Goal: Task Accomplishment & Management: Use online tool/utility

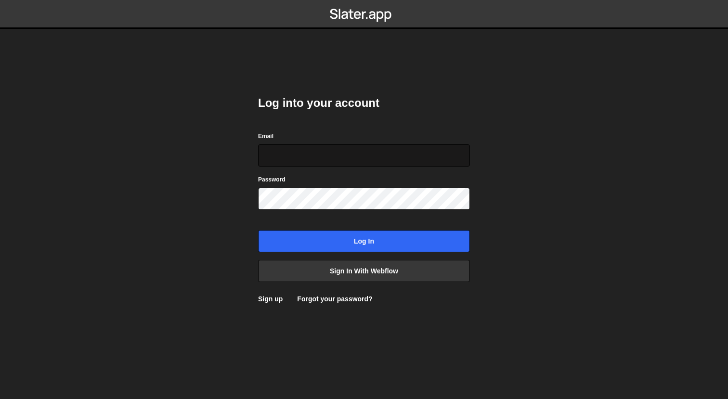
click at [303, 151] on input "Email" at bounding box center [364, 156] width 212 height 22
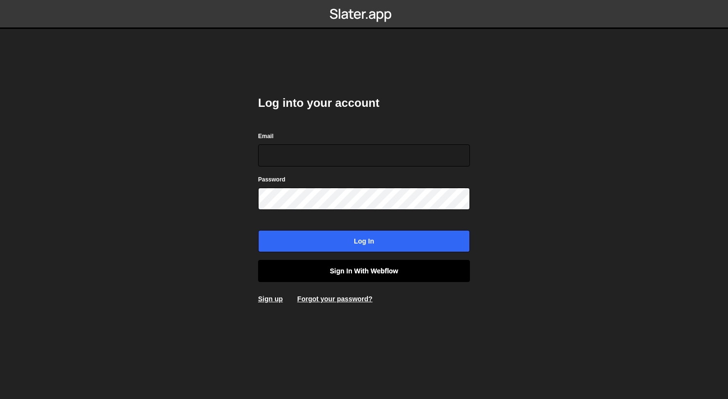
click at [394, 271] on link "Sign in with Webflow" at bounding box center [364, 271] width 212 height 22
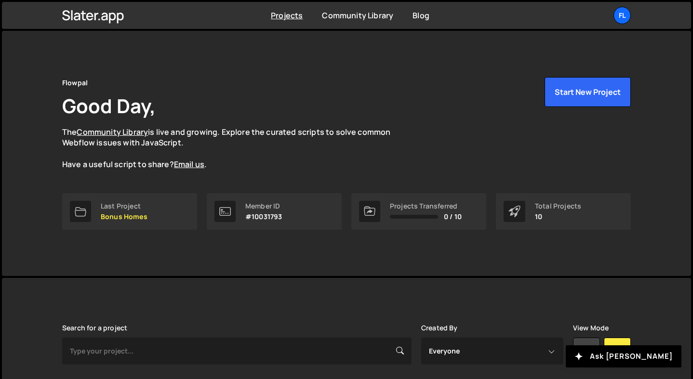
scroll to position [148, 0]
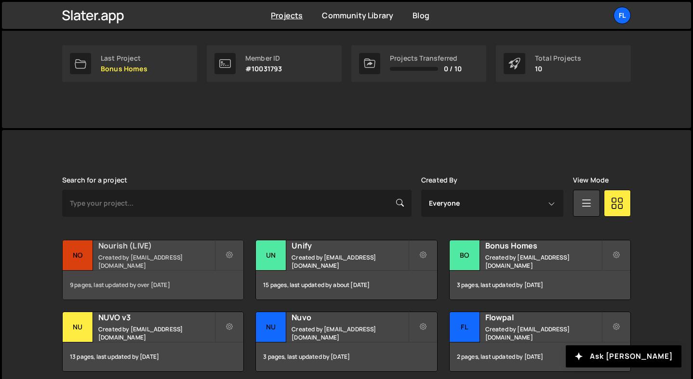
click at [185, 251] on h2 "Nourish (LIVE)" at bounding box center [156, 245] width 116 height 11
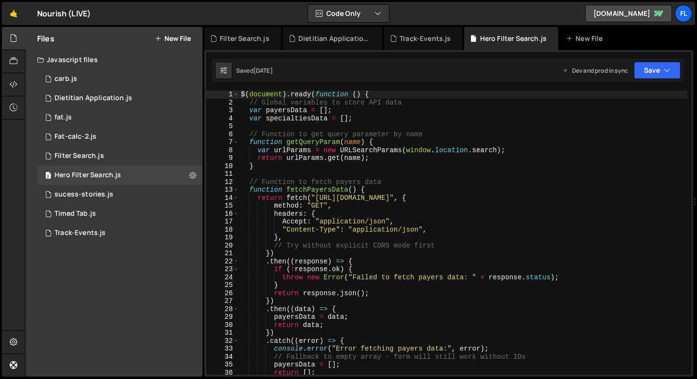
click at [177, 38] on button "New File" at bounding box center [173, 39] width 36 height 8
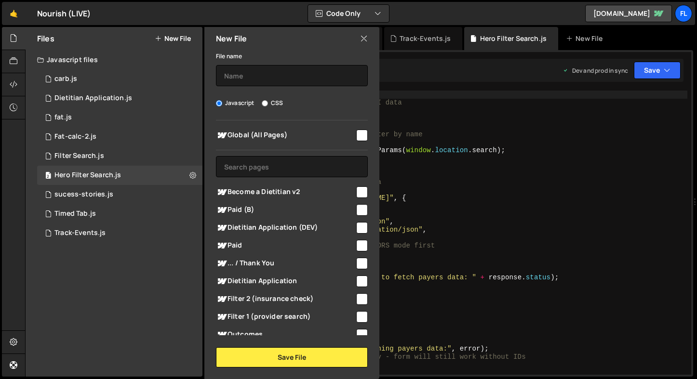
click at [356, 186] on input "checkbox" at bounding box center [362, 192] width 12 height 12
checkbox input "true"
click at [265, 71] on input "text" at bounding box center [292, 75] width 152 height 21
type input "s"
type input "Sticky Scroll Steps"
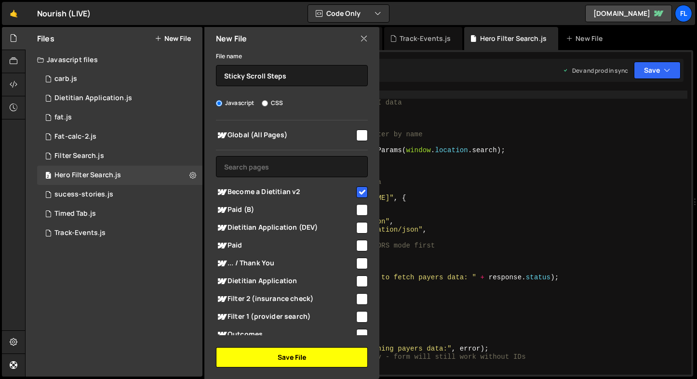
click at [296, 358] on button "Save File" at bounding box center [292, 357] width 152 height 20
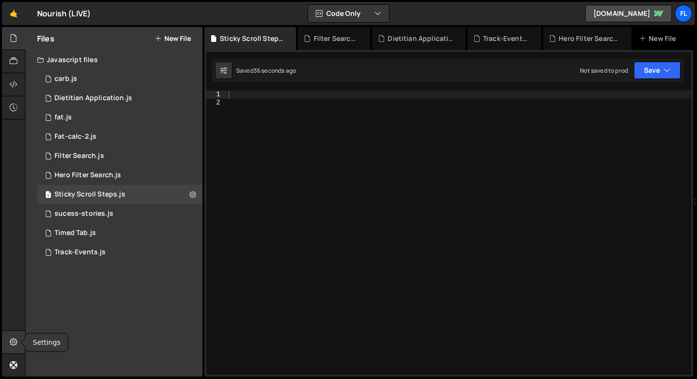
click at [17, 344] on icon at bounding box center [14, 342] width 8 height 11
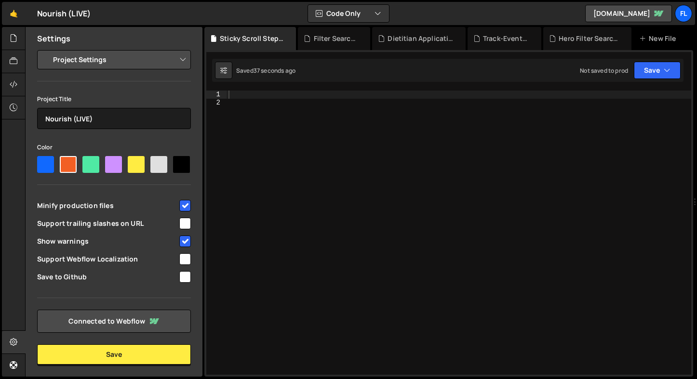
scroll to position [33, 0]
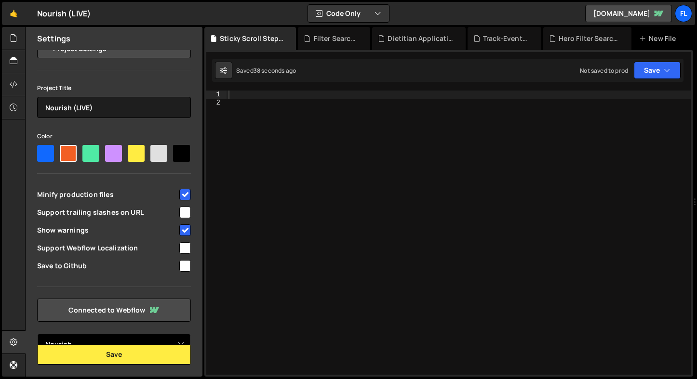
click at [101, 340] on select "Select Project Nourish" at bounding box center [114, 344] width 154 height 21
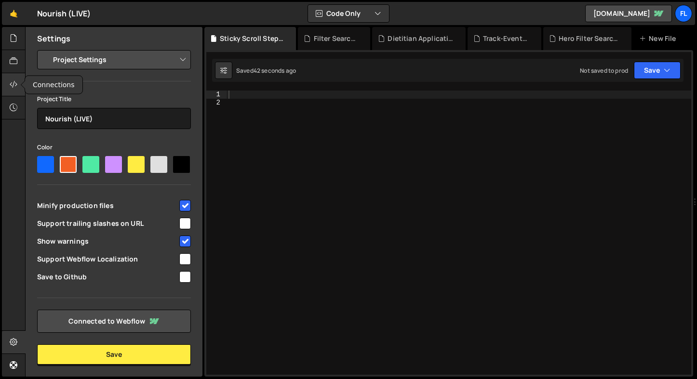
click at [16, 88] on icon at bounding box center [14, 84] width 8 height 11
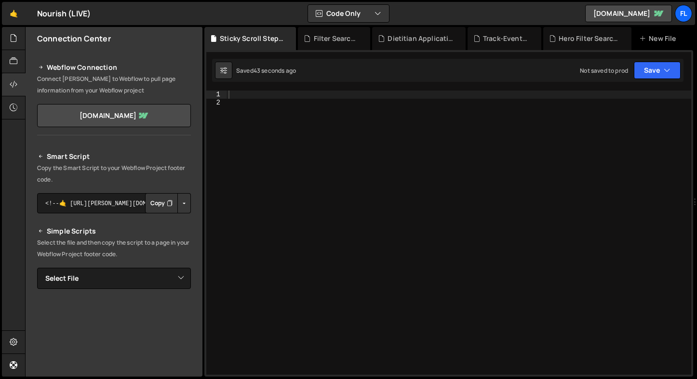
click at [167, 206] on icon "Button group with nested dropdown" at bounding box center [170, 203] width 6 height 10
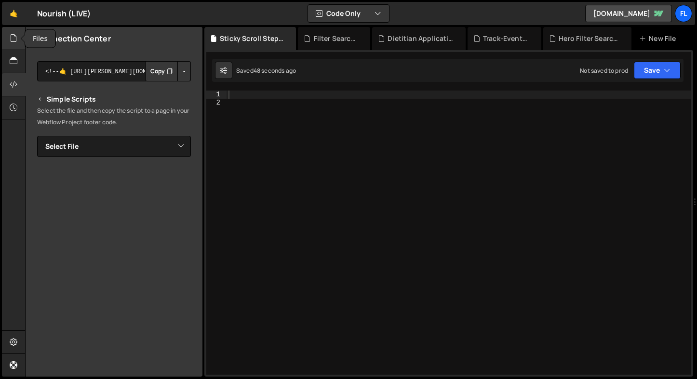
click at [20, 37] on div at bounding box center [14, 38] width 24 height 23
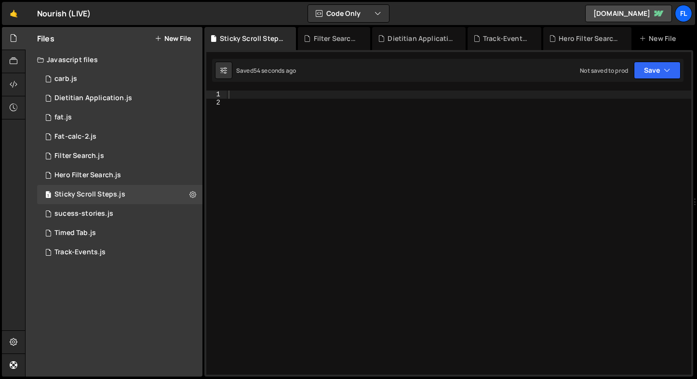
click at [534, 121] on div at bounding box center [458, 241] width 464 height 300
paste textarea "});"
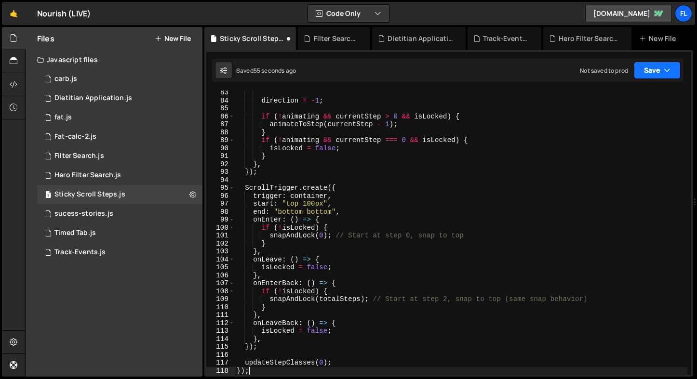
click at [652, 67] on button "Save" at bounding box center [656, 70] width 47 height 17
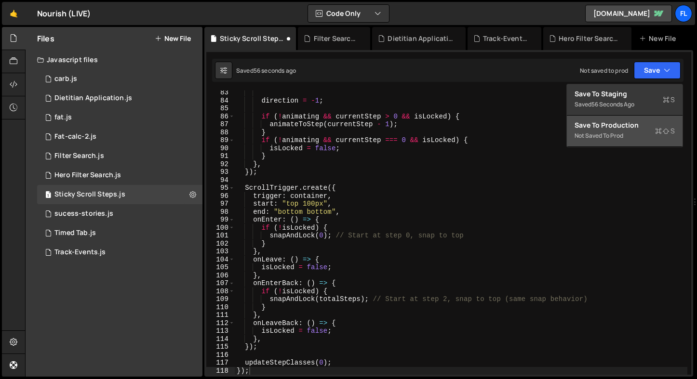
click at [637, 126] on div "Save to Production S" at bounding box center [624, 125] width 100 height 10
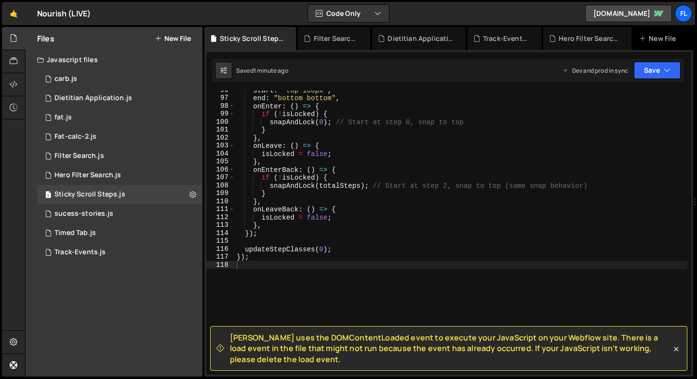
scroll to position [748, 0]
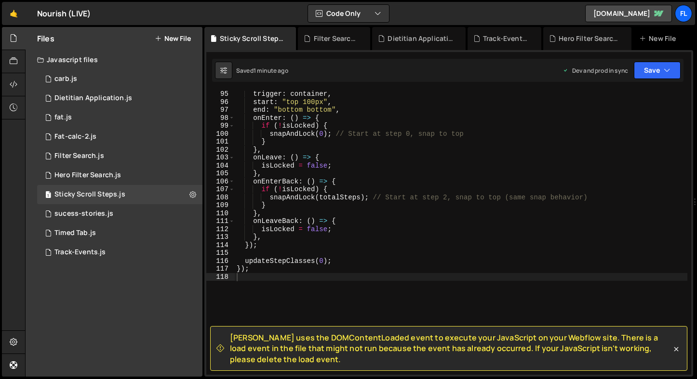
click at [553, 88] on div "[PERSON_NAME] uses the DOMContentLoaded event to execute your JavaScript on you…" at bounding box center [448, 213] width 488 height 327
click at [640, 70] on button "Save" at bounding box center [656, 70] width 47 height 17
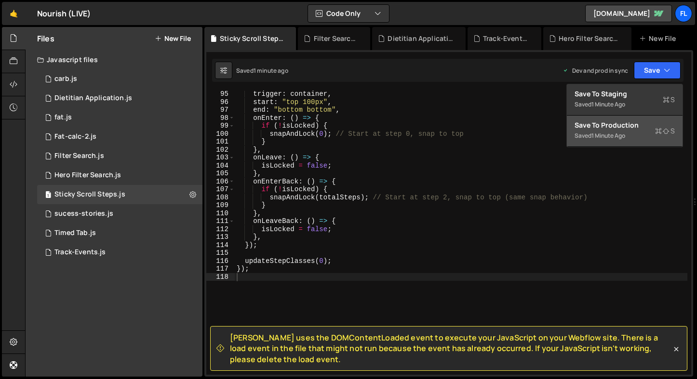
click at [622, 128] on div "Save to Production S" at bounding box center [624, 125] width 100 height 10
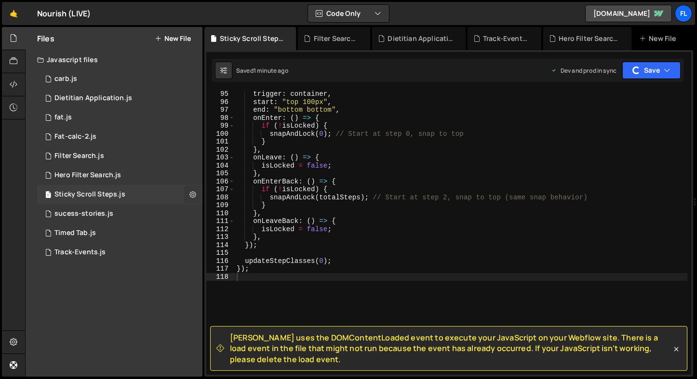
click at [193, 198] on icon at bounding box center [192, 194] width 7 height 9
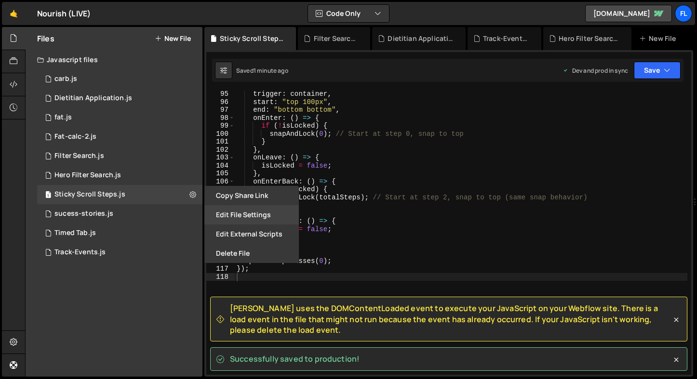
click at [272, 220] on button "Edit File Settings" at bounding box center [251, 214] width 94 height 19
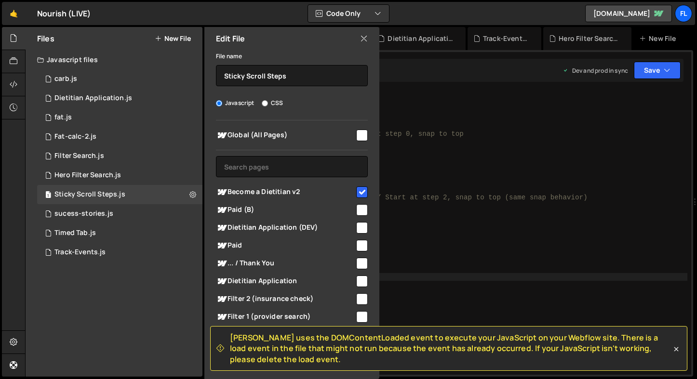
click at [363, 42] on icon at bounding box center [364, 38] width 8 height 11
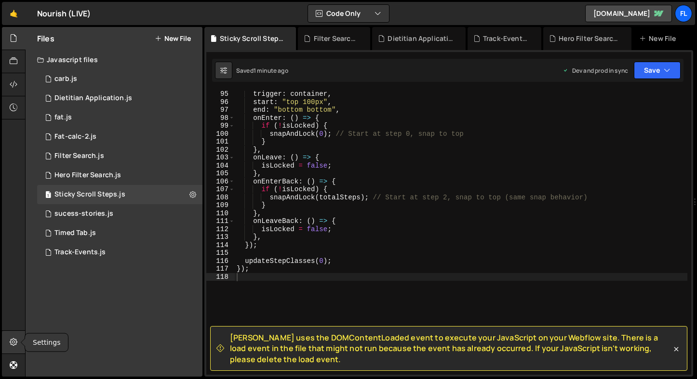
click at [11, 336] on div at bounding box center [14, 342] width 24 height 23
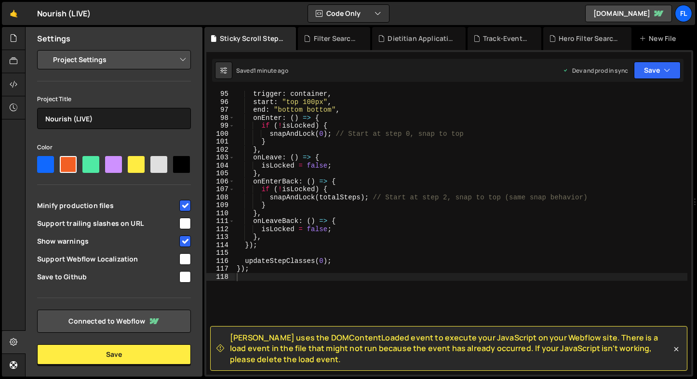
scroll to position [33, 0]
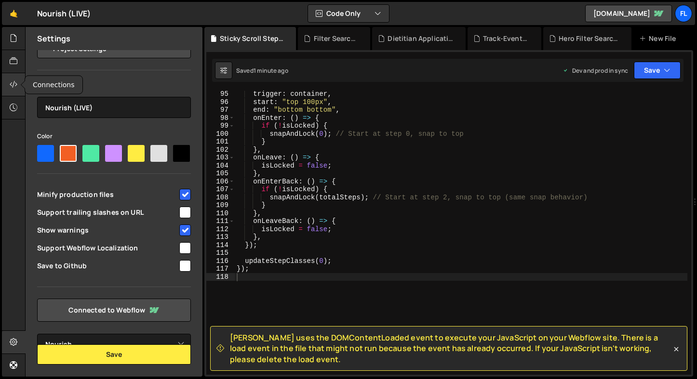
click at [17, 87] on icon at bounding box center [14, 84] width 8 height 11
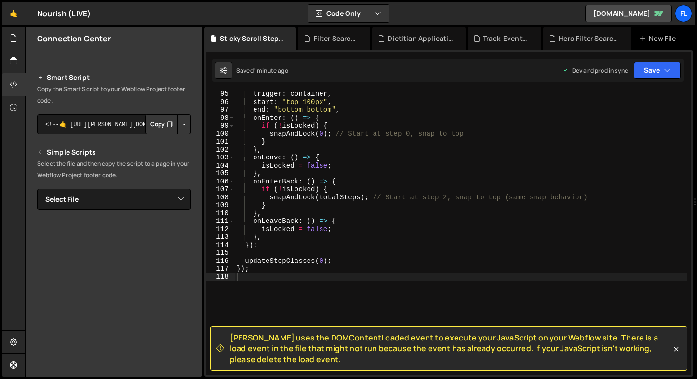
scroll to position [16, 0]
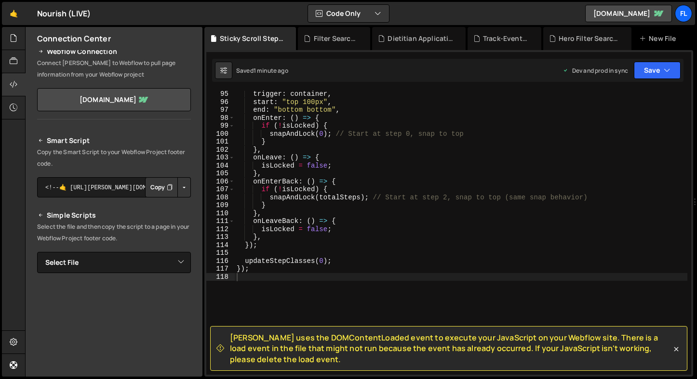
click at [156, 187] on button "Copy" at bounding box center [161, 187] width 33 height 20
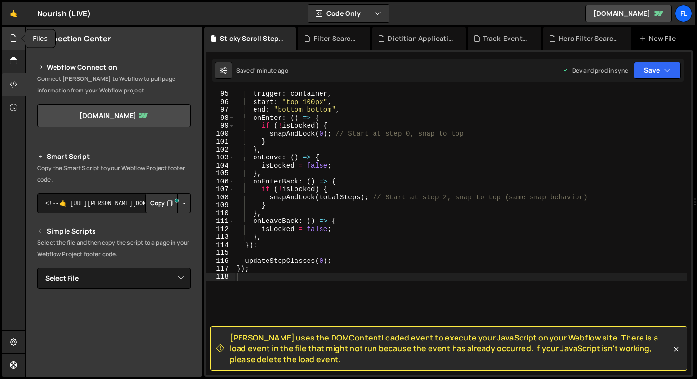
click at [11, 37] on icon at bounding box center [14, 38] width 8 height 11
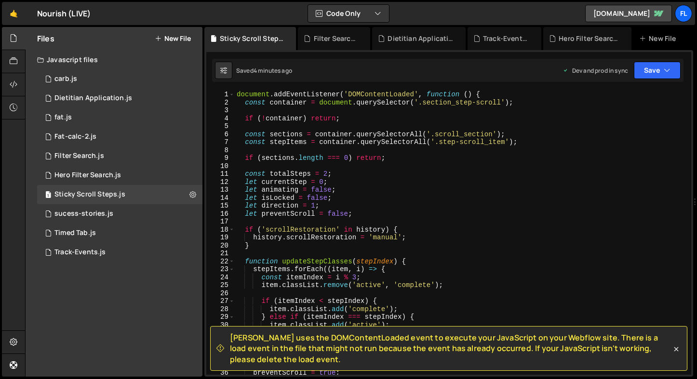
click at [236, 94] on div "document . addEventListener ( 'DOMContentLoaded' , function ( ) { const contain…" at bounding box center [461, 241] width 452 height 300
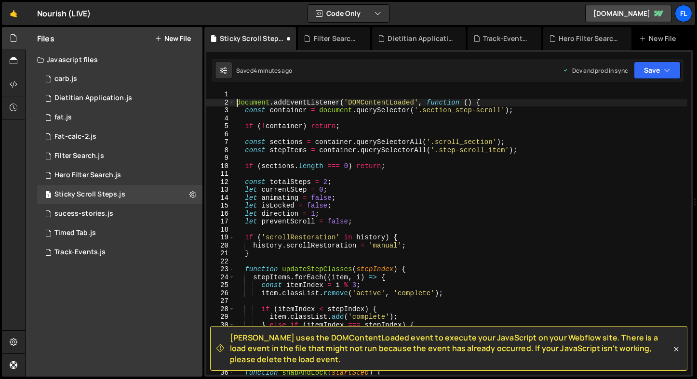
type textarea "document.addEventListener('DOMContentLoaded', function () {"
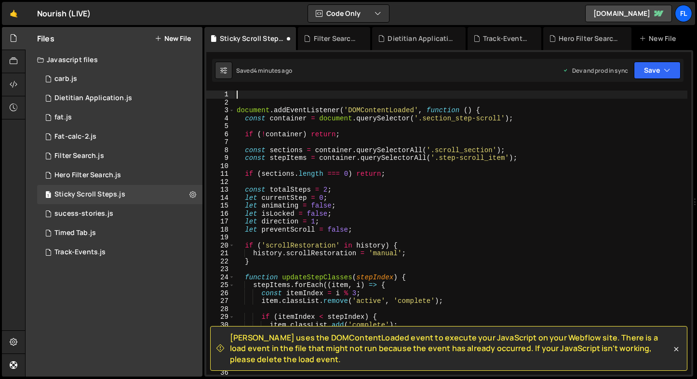
click at [242, 96] on div "document . addEventListener ( 'DOMContentLoaded' , function ( ) { const contain…" at bounding box center [461, 241] width 452 height 300
drag, startPoint x: 653, startPoint y: 84, endPoint x: 653, endPoint y: 78, distance: 5.8
click at [653, 80] on div "Debug Explain Copy Sticky Scroll Steps.js Filter Search.js Dietitian Applicatio…" at bounding box center [448, 202] width 488 height 350
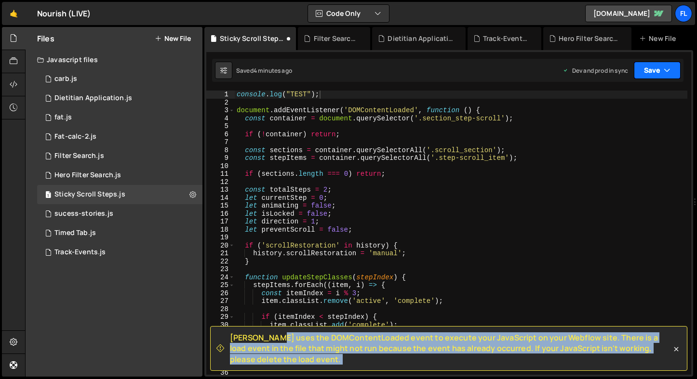
click at [653, 78] on button "Save" at bounding box center [656, 70] width 47 height 17
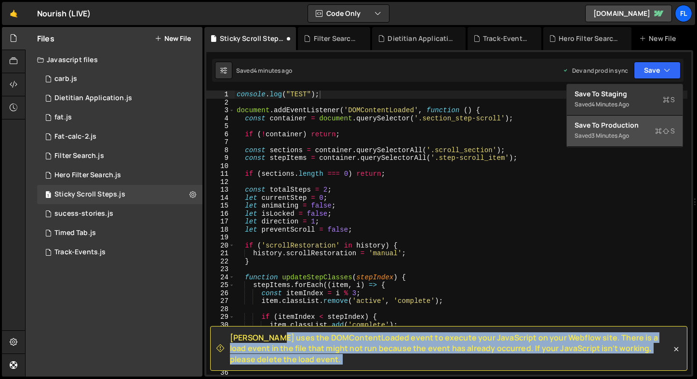
click at [626, 133] on div "3 minutes ago" at bounding box center [610, 136] width 38 height 8
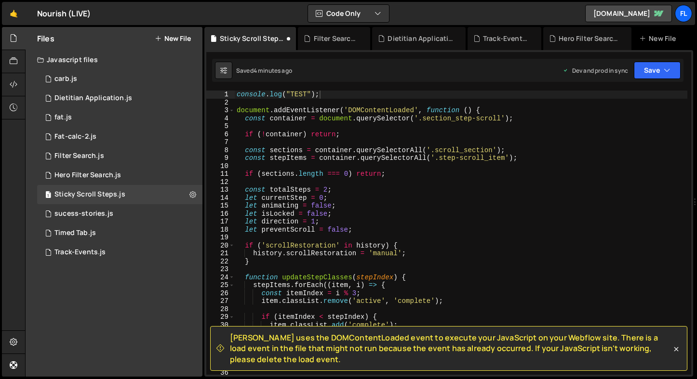
click at [592, 177] on div "console . log ( "TEST" ) ; document . addEventListener ( 'DOMContentLoaded' , f…" at bounding box center [461, 241] width 452 height 300
click at [457, 154] on div "console . log ( "TEST" ) ; document . addEventListener ( 'DOMContentLoaded' , f…" at bounding box center [461, 241] width 452 height 300
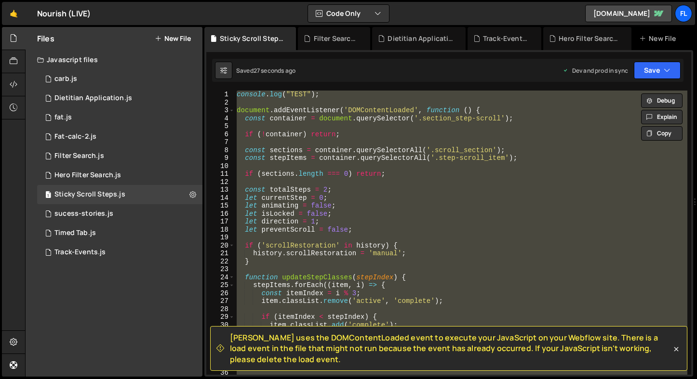
scroll to position [0, 0]
paste textarea
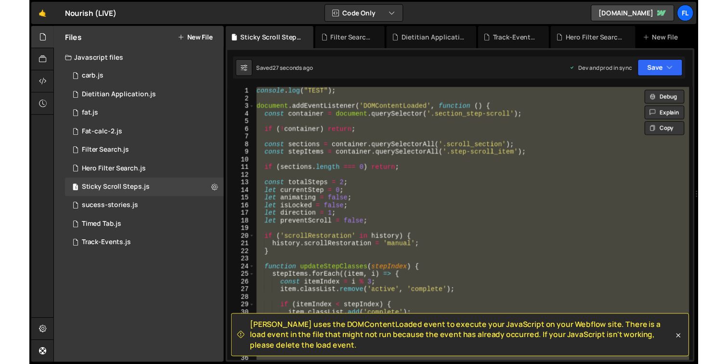
scroll to position [693, 0]
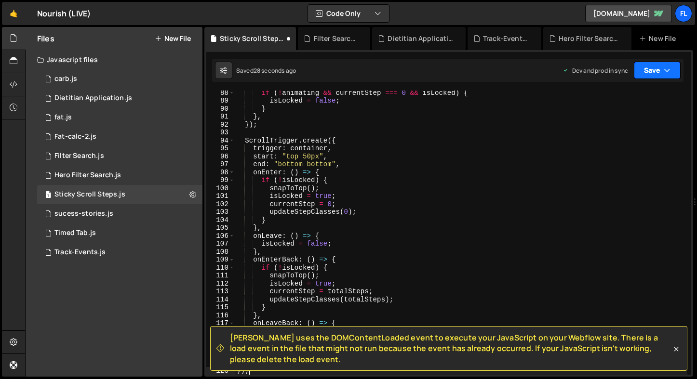
click at [638, 72] on button "Save" at bounding box center [656, 70] width 47 height 17
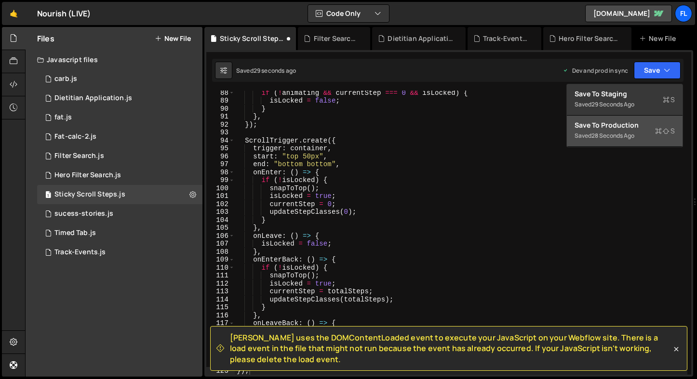
click at [620, 133] on div "28 seconds ago" at bounding box center [612, 136] width 43 height 8
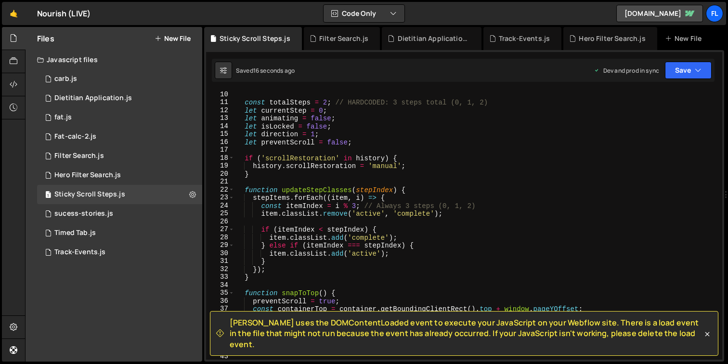
scroll to position [0, 0]
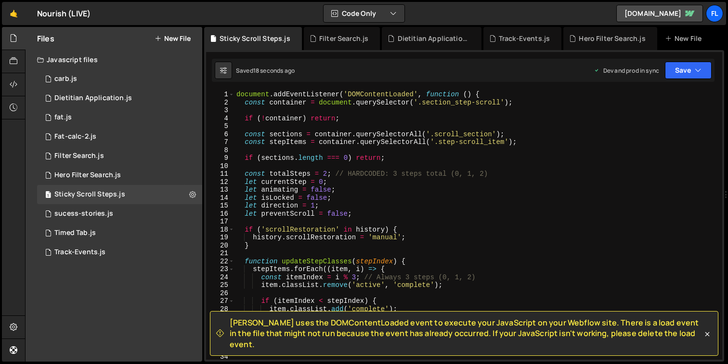
type textarea "document.addEventListener('DOMContentLoaded', function () {"
click at [491, 93] on div "document . addEventListener ( 'DOMContentLoaded' , function ( ) { const contain…" at bounding box center [477, 233] width 484 height 285
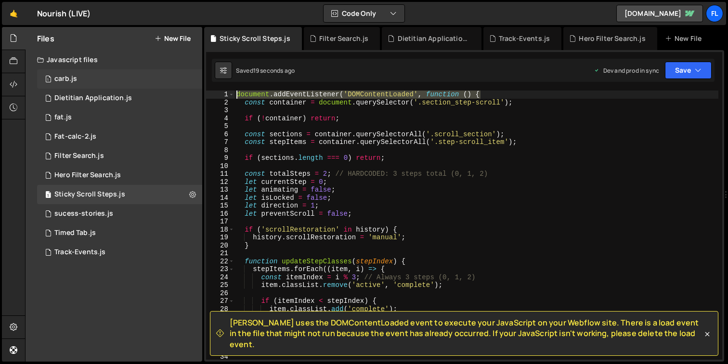
drag, startPoint x: 495, startPoint y: 94, endPoint x: 162, endPoint y: 82, distance: 333.1
click at [162, 82] on div "Files New File Javascript files 1 carb.js 0 1 Dietitian Application.js 0 1 fat.…" at bounding box center [376, 194] width 703 height 335
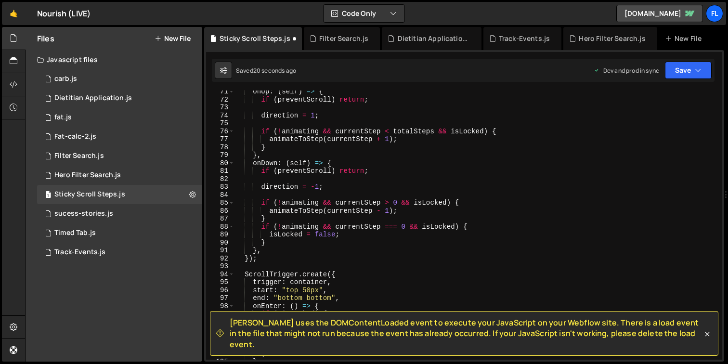
scroll to position [847, 0]
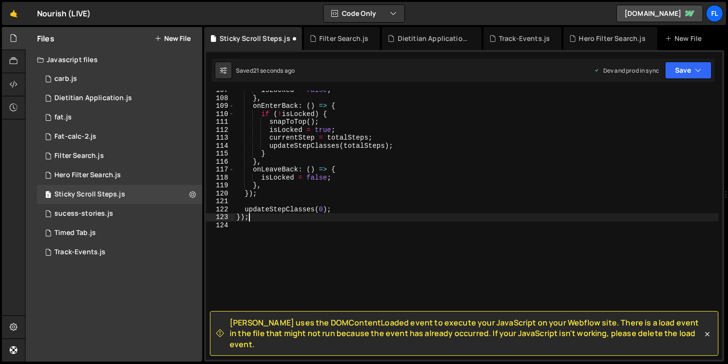
click at [302, 219] on div "isLocked = false ; } , onEnterBack : ( ) => { if ( ! isLocked ) { snapToTop ( )…" at bounding box center [477, 228] width 484 height 285
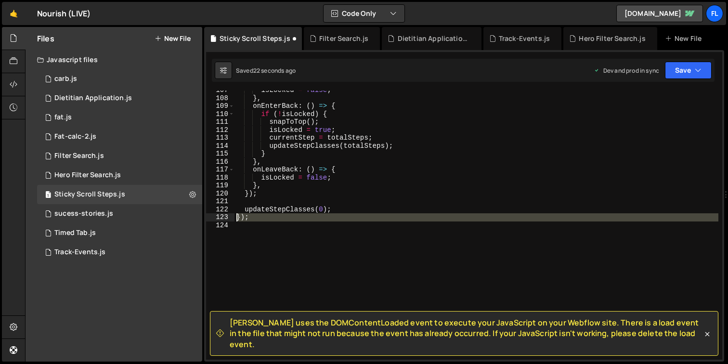
drag, startPoint x: 291, startPoint y: 222, endPoint x: 214, endPoint y: 220, distance: 76.6
click at [214, 220] on div "}); 107 108 109 110 111 112 113 114 115 116 117 118 119 120 121 122 123 124 isL…" at bounding box center [464, 225] width 516 height 269
type textarea "});"
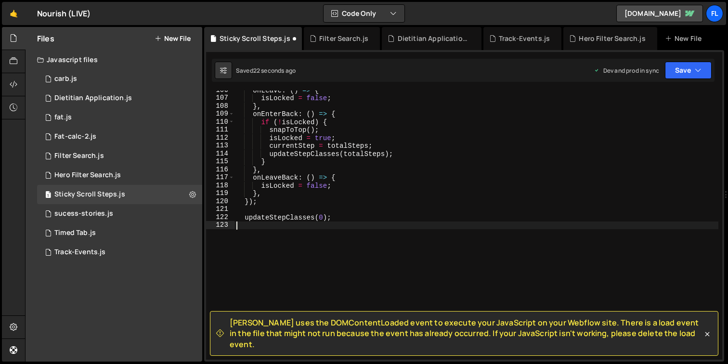
scroll to position [831, 0]
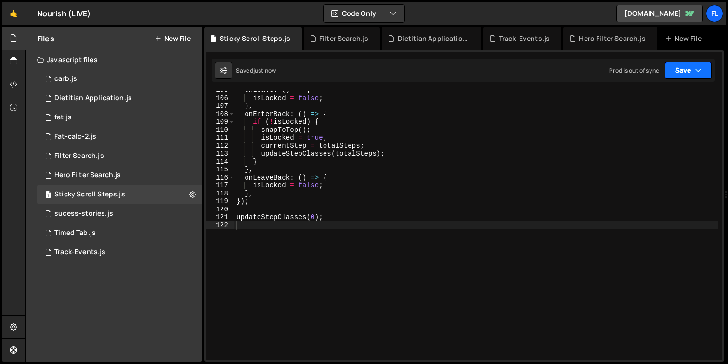
click at [677, 74] on button "Save" at bounding box center [688, 70] width 47 height 17
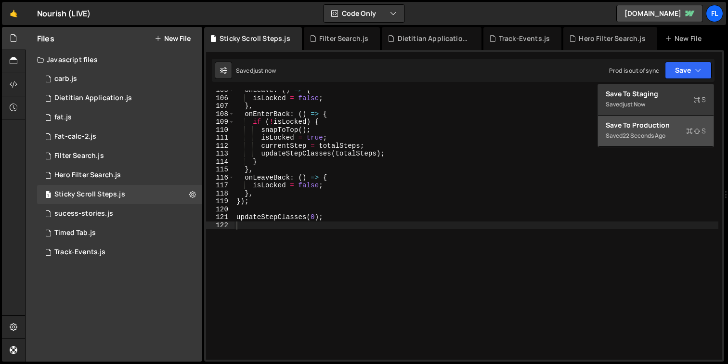
click at [653, 132] on div "22 seconds ago" at bounding box center [644, 136] width 43 height 8
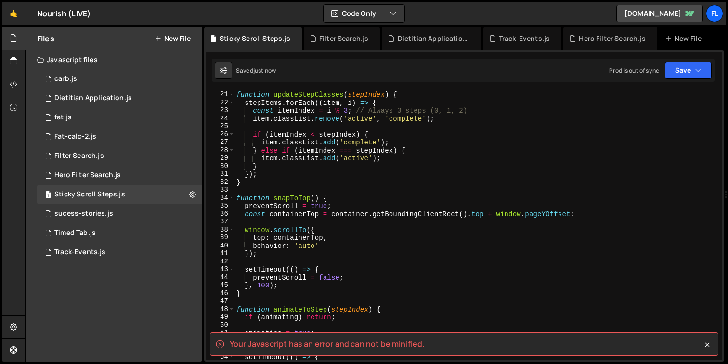
scroll to position [0, 0]
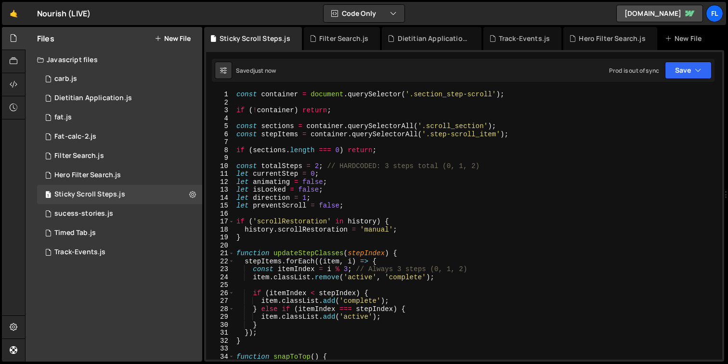
click at [338, 211] on div "const container = document . querySelector ( '.section_step-scroll' ) ; if ( ! …" at bounding box center [477, 233] width 484 height 285
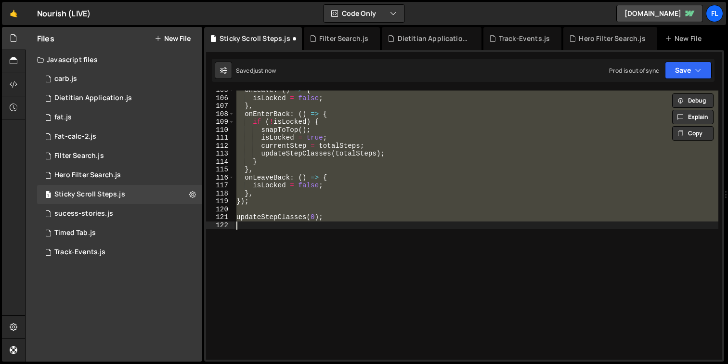
scroll to position [831, 0]
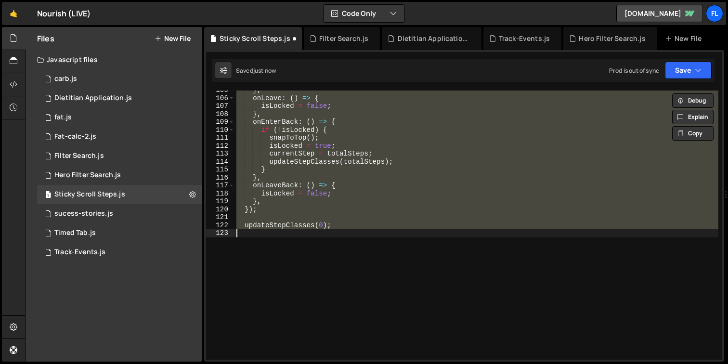
type textarea "});"
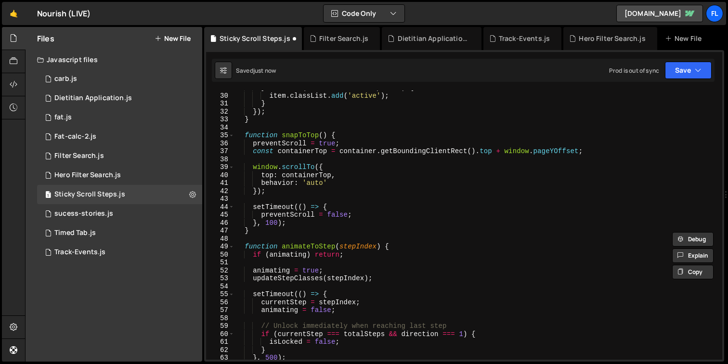
scroll to position [0, 0]
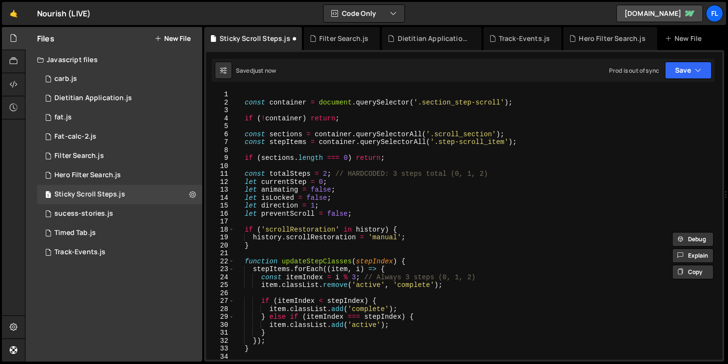
click at [367, 113] on div "const container = document . querySelector ( '.section_step-scroll' ) ; if ( ! …" at bounding box center [477, 233] width 484 height 285
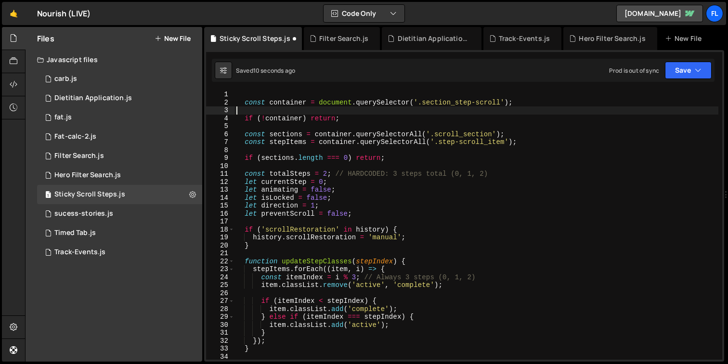
click at [371, 140] on div "const container = document . querySelector ( '.section_step-scroll' ) ; if ( ! …" at bounding box center [477, 233] width 484 height 285
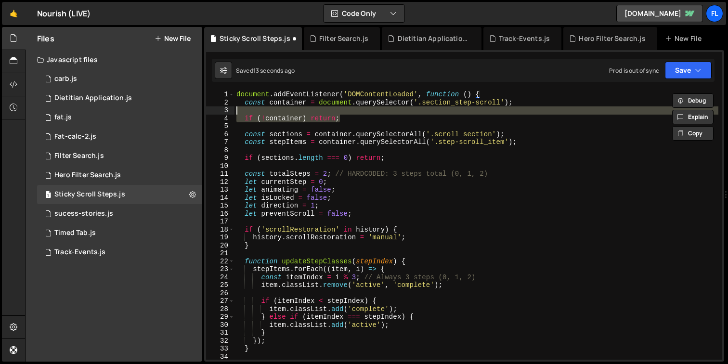
drag, startPoint x: 474, startPoint y: 114, endPoint x: 482, endPoint y: 107, distance: 10.6
click at [474, 114] on div "document . addEventListener ( 'DOMContentLoaded' , function ( ) { const contain…" at bounding box center [477, 233] width 484 height 285
click at [489, 98] on div "document . addEventListener ( 'DOMContentLoaded' , function ( ) { const contain…" at bounding box center [477, 233] width 484 height 285
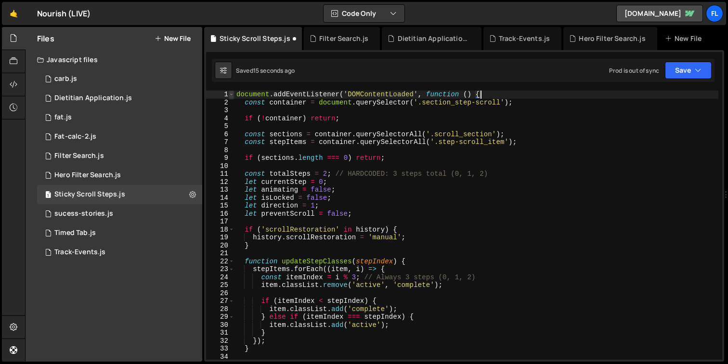
click at [230, 92] on span at bounding box center [231, 95] width 5 height 8
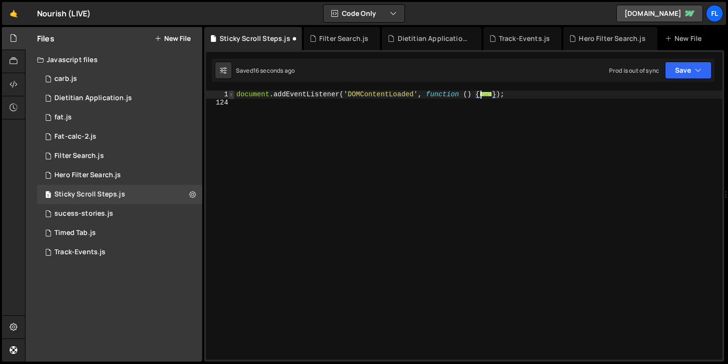
click at [230, 92] on span at bounding box center [231, 95] width 5 height 8
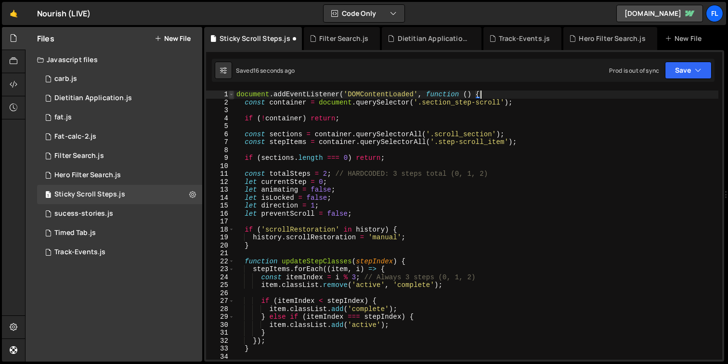
click at [230, 92] on span at bounding box center [231, 95] width 5 height 8
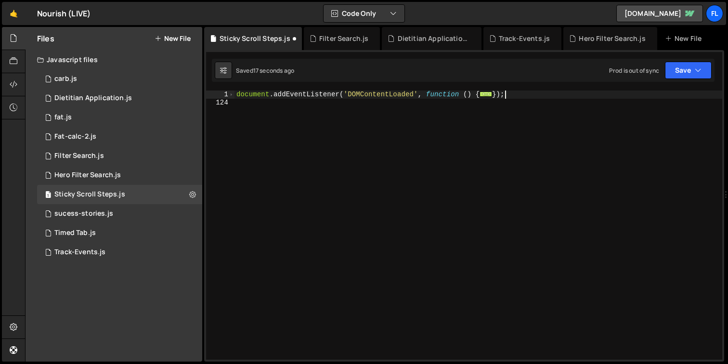
click at [512, 96] on div "document . addEventListener ( 'DOMContentLoaded' , function ( ) { ... }) ;" at bounding box center [479, 233] width 488 height 285
type textarea "}"
drag, startPoint x: 480, startPoint y: 92, endPoint x: 221, endPoint y: 94, distance: 259.2
click at [221, 94] on div "1 124 document . addEventListener ( 'DOMContentLoaded' , function ( ) { ... ההה…" at bounding box center [464, 225] width 516 height 269
type textarea "document.addEventListener('DOMContentLoaded', function () {"
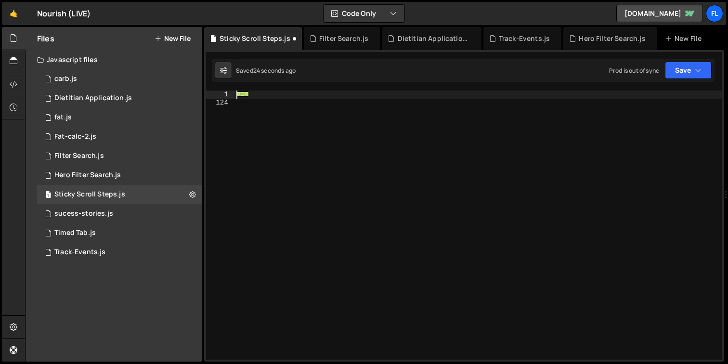
click at [237, 95] on span "..." at bounding box center [243, 94] width 13 height 5
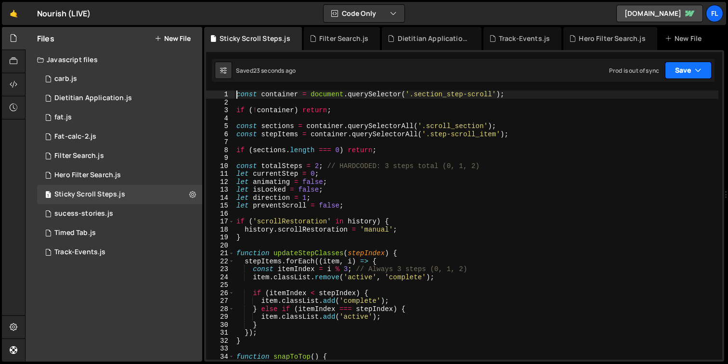
click at [686, 69] on button "Save" at bounding box center [688, 70] width 47 height 17
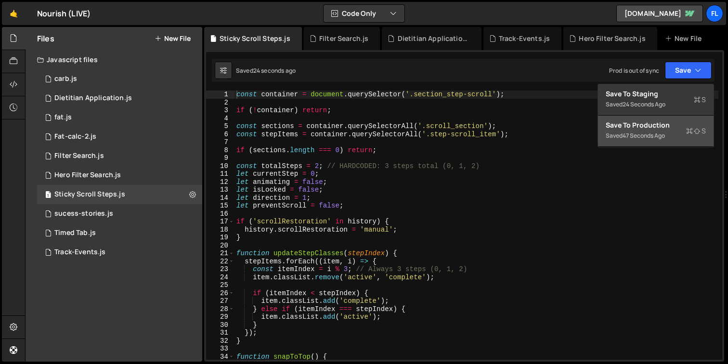
click at [659, 117] on button "Save to Production S Saved 47 seconds ago" at bounding box center [656, 131] width 116 height 31
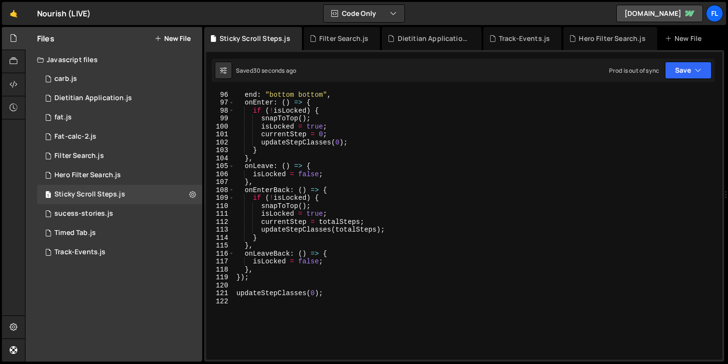
scroll to position [754, 0]
click at [428, 264] on div "start : "top 50px" , end : "bottom bottom" , onEnter : ( ) => { if ( ! isLocked…" at bounding box center [477, 225] width 484 height 285
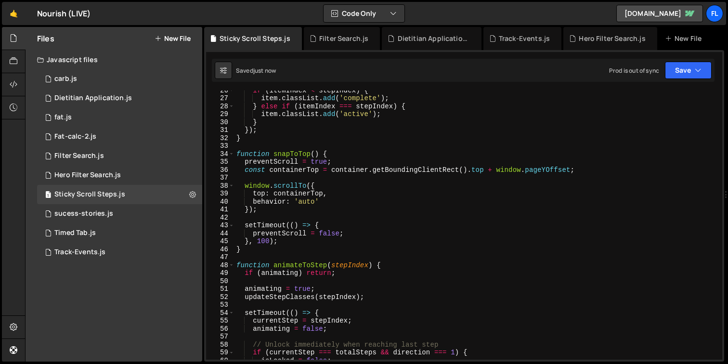
scroll to position [0, 0]
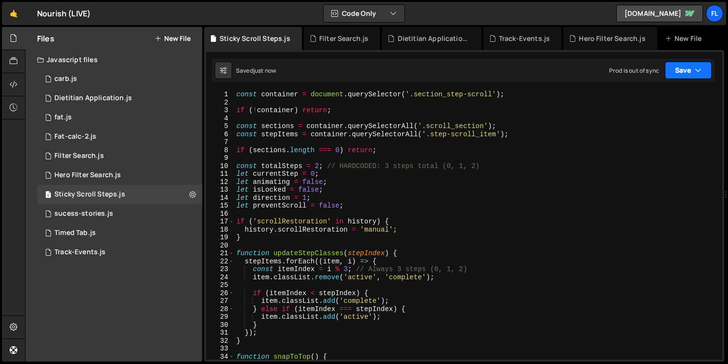
click at [687, 76] on button "Save" at bounding box center [688, 70] width 47 height 17
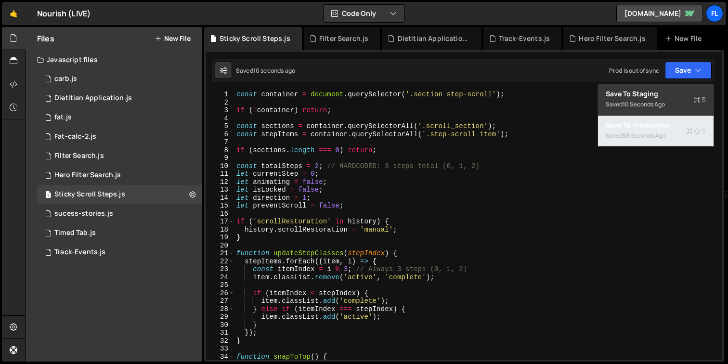
click at [657, 139] on div "58 seconds ago" at bounding box center [644, 136] width 43 height 8
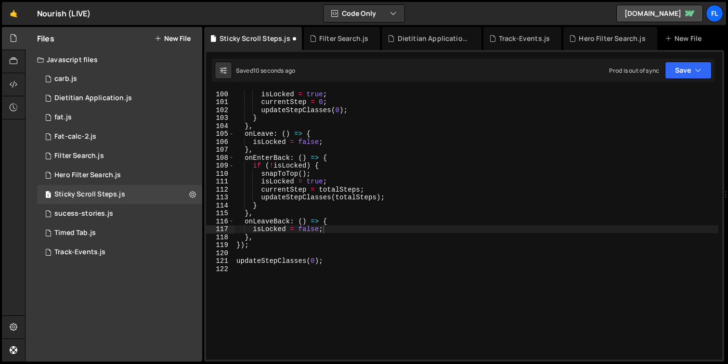
scroll to position [787, 0]
click at [317, 196] on div "isLocked = true ; currentStep = 0 ; updateStepClasses ( 0 ) ; } } , onLeave : (…" at bounding box center [477, 232] width 484 height 285
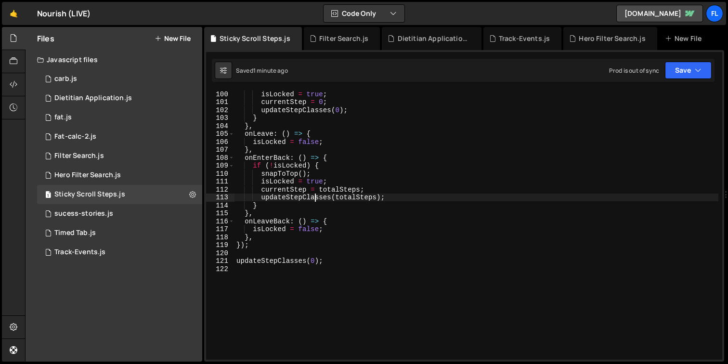
paste textarea "}"
type textarea "}"
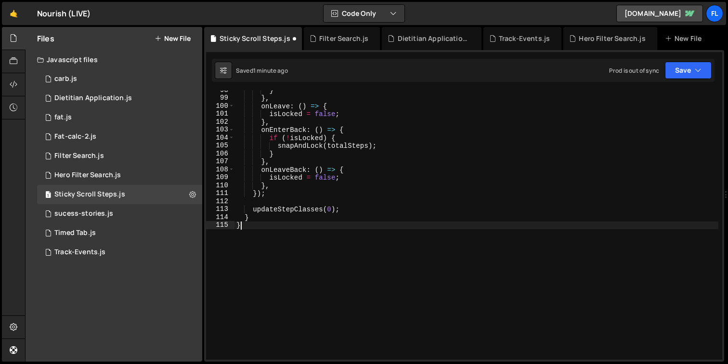
scroll to position [776, 0]
click at [685, 71] on button "Save" at bounding box center [688, 70] width 47 height 17
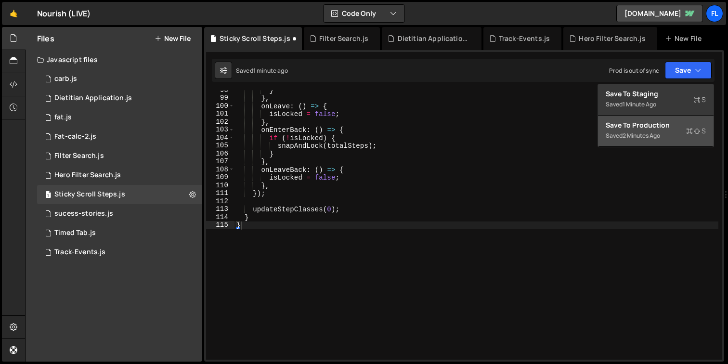
click at [650, 133] on div "2 minutes ago" at bounding box center [642, 136] width 38 height 8
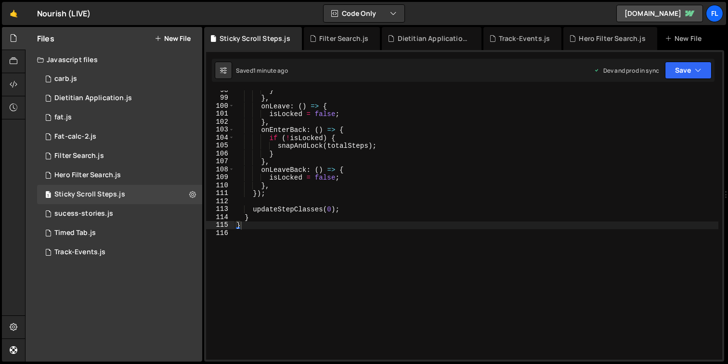
click at [418, 238] on div "} } , onLeave : ( ) => { isLocked = false ; } , onEnterBack : ( ) => { if ( ! i…" at bounding box center [477, 228] width 484 height 285
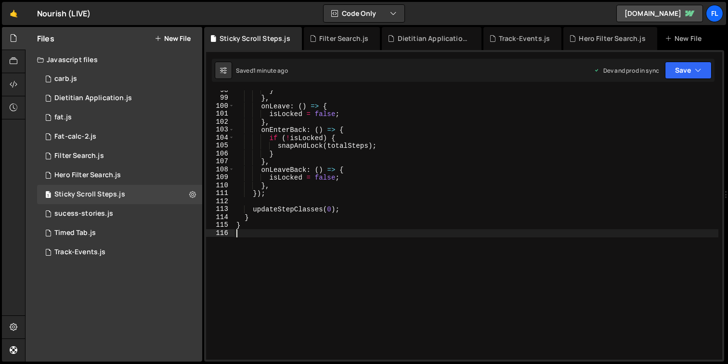
paste textarea
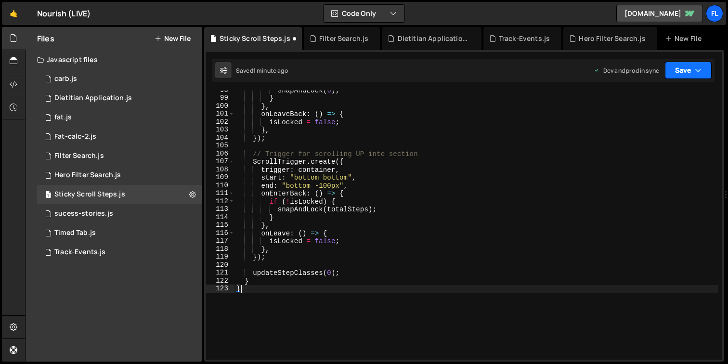
click at [696, 65] on button "Save" at bounding box center [688, 70] width 47 height 17
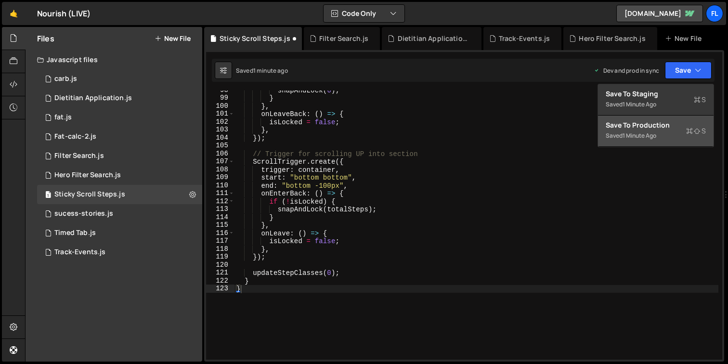
click at [647, 129] on div "Save to Production S" at bounding box center [656, 125] width 100 height 10
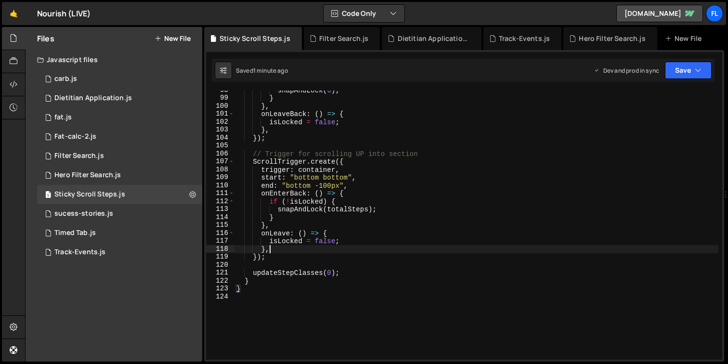
click at [373, 248] on div "snapAndLock ( 0 ) ; } } , onLeaveBack : ( ) => { isLocked = false ; } , }) ; //…" at bounding box center [477, 228] width 484 height 285
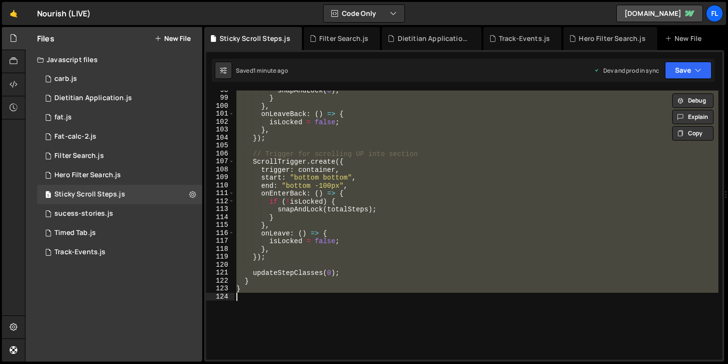
paste textarea
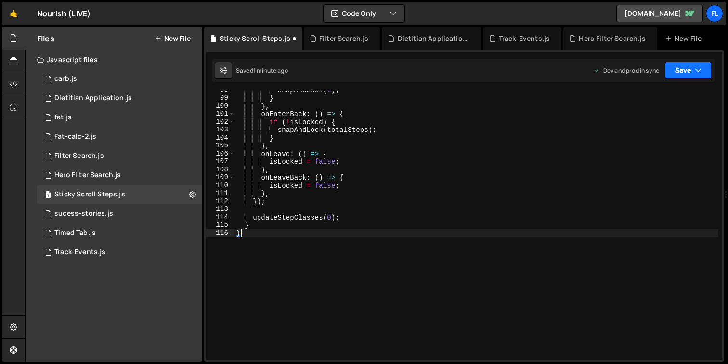
click at [681, 70] on button "Save" at bounding box center [688, 70] width 47 height 17
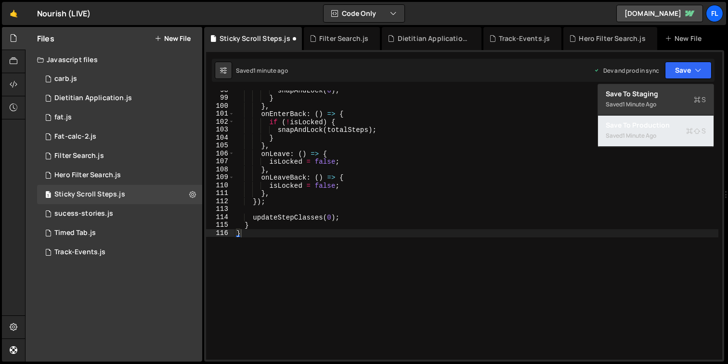
click at [655, 134] on div "1 minute ago" at bounding box center [640, 136] width 34 height 8
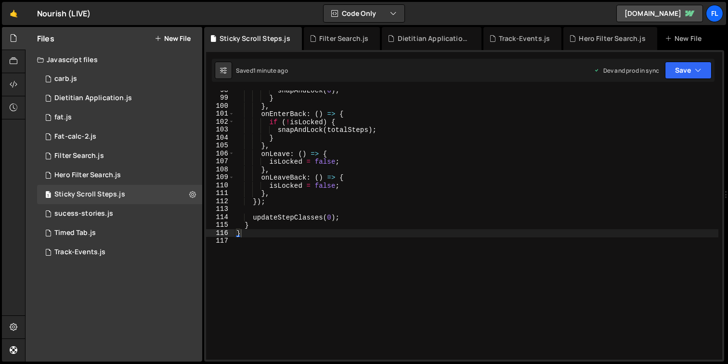
drag, startPoint x: 343, startPoint y: 203, endPoint x: 356, endPoint y: 203, distance: 12.5
click at [343, 203] on div "snapAndLock ( 0 ) ; } } , onEnterBack : ( ) => { if ( ! isLocked ) { snapAndLoc…" at bounding box center [477, 228] width 484 height 285
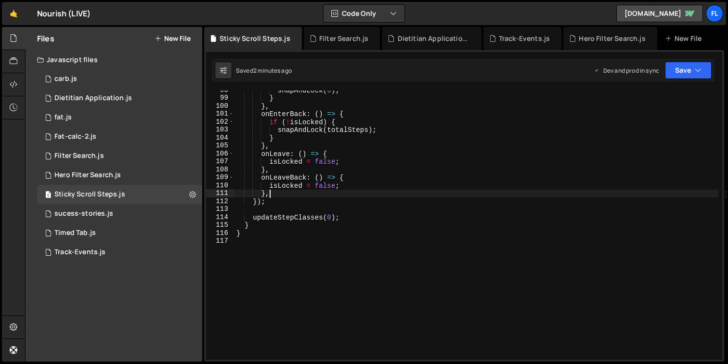
click at [395, 195] on div "snapAndLock ( 0 ) ; } } , onEnterBack : ( ) => { if ( ! isLocked ) { snapAndLoc…" at bounding box center [477, 228] width 484 height 285
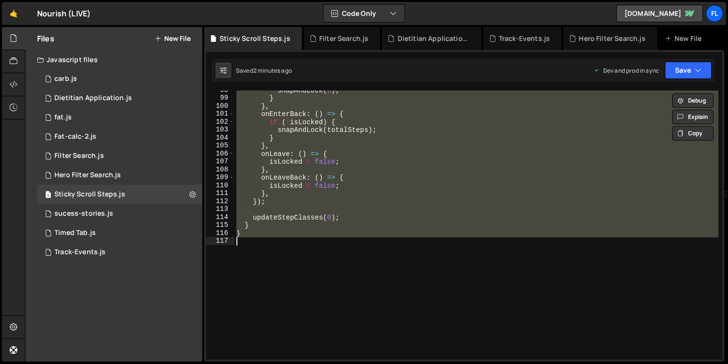
paste textarea
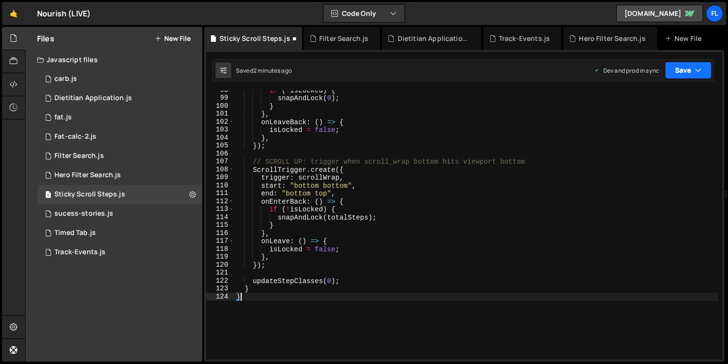
drag, startPoint x: 672, startPoint y: 66, endPoint x: 672, endPoint y: 82, distance: 16.4
click at [672, 66] on button "Save" at bounding box center [688, 70] width 47 height 17
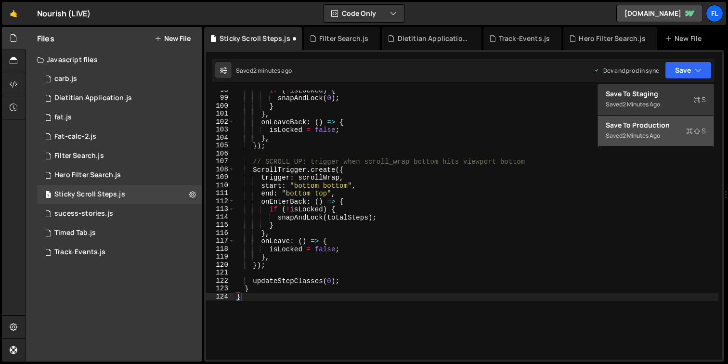
click at [659, 142] on button "Save to Production S Saved 2 minutes ago" at bounding box center [656, 131] width 116 height 31
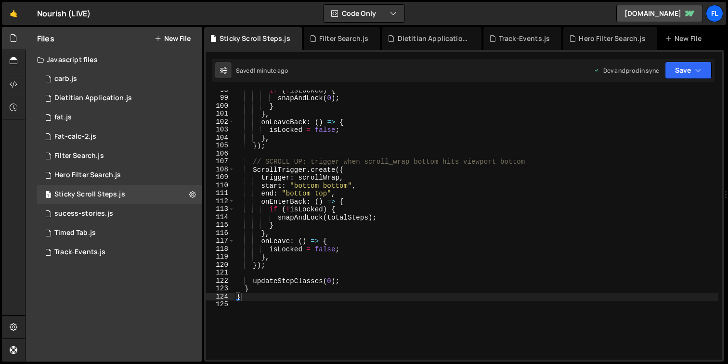
click at [401, 250] on div "if ( ! isLocked ) { snapAndLock ( 0 ) ; } } , onLeaveBack : ( ) => { isLocked =…" at bounding box center [477, 228] width 484 height 285
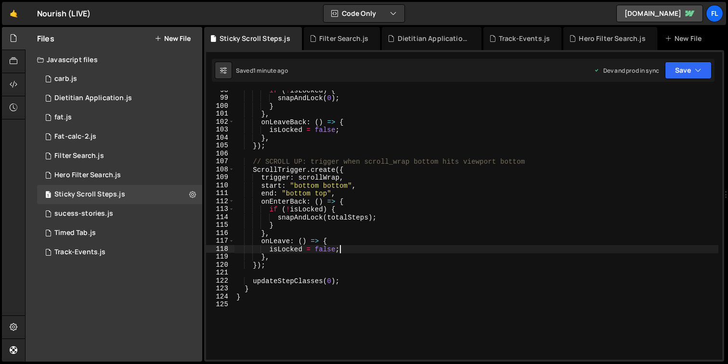
click at [685, 87] on div "1 2 3 4 5 6 7 8 9 10 11 12 13 14 15 16 17 18 19 20 21 22 23 24 25 26 27 28 29 3…" at bounding box center [464, 206] width 520 height 312
click at [688, 55] on div "1 2 3 4 5 6 7 8 9 10 11 12 13 14 15 16 17 18 19 20 21 22 23 24 25 26 27 28 29 3…" at bounding box center [464, 206] width 520 height 312
click at [682, 73] on button "Save" at bounding box center [688, 70] width 47 height 17
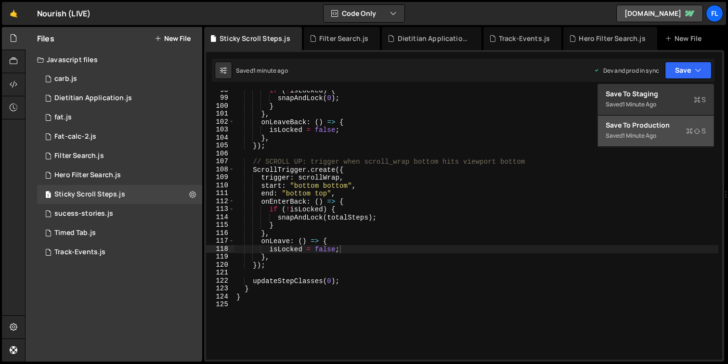
click at [661, 126] on div "Save to Production S" at bounding box center [656, 125] width 100 height 10
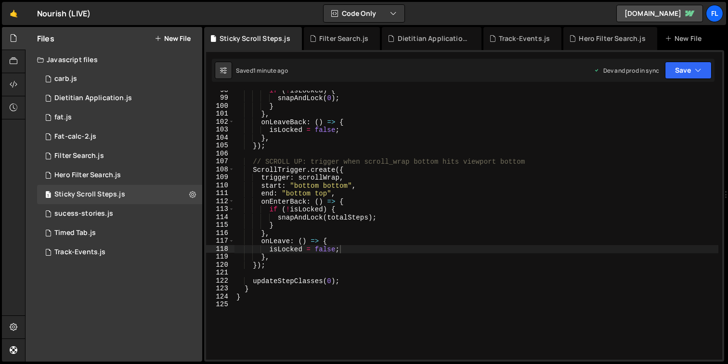
click at [348, 206] on div "if ( ! isLocked ) { snapAndLock ( 0 ) ; } } , onLeaveBack : ( ) => { isLocked =…" at bounding box center [477, 228] width 484 height 285
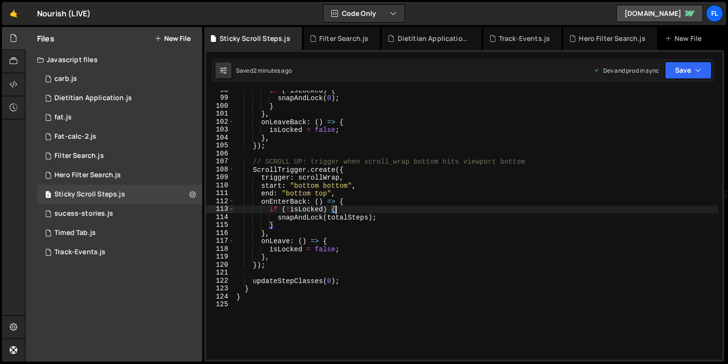
click at [394, 233] on div "if ( ! isLocked ) { snapAndLock ( 0 ) ; } } , onLeaveBack : ( ) => { isLocked =…" at bounding box center [477, 228] width 484 height 285
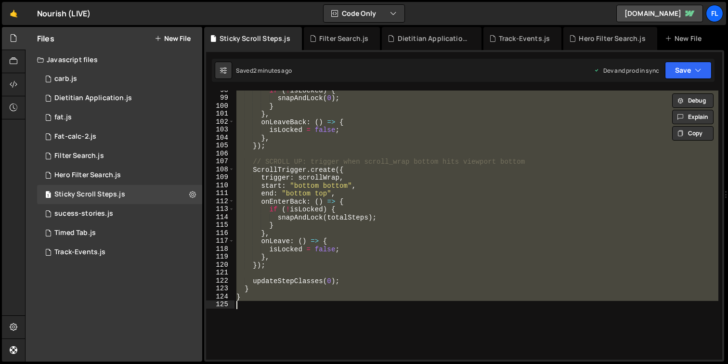
paste textarea
type textarea "}"
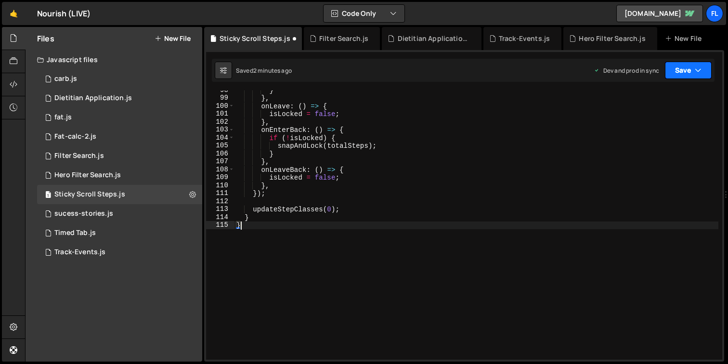
click at [682, 74] on button "Save" at bounding box center [688, 70] width 47 height 17
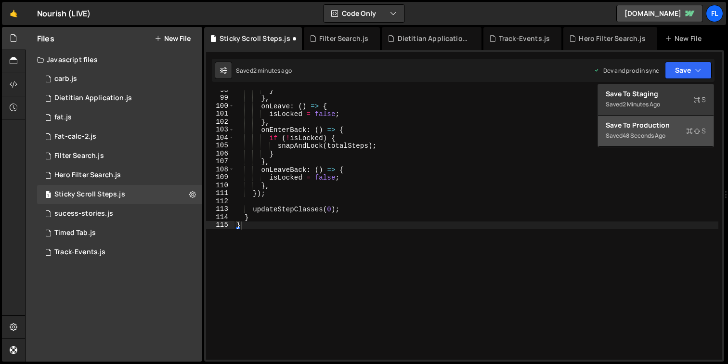
click at [658, 128] on div "Save to Production S" at bounding box center [656, 125] width 100 height 10
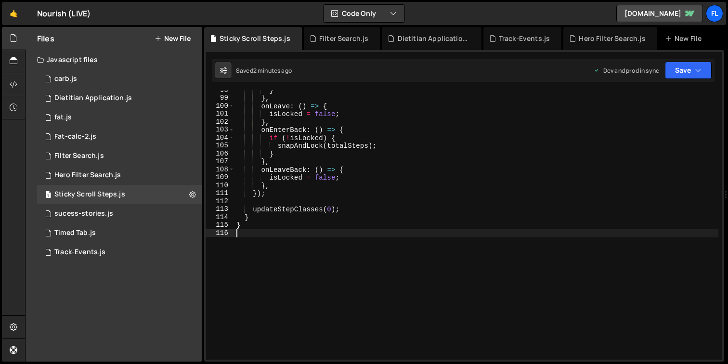
click at [403, 249] on div "} } , onLeave : ( ) => { isLocked = false ; } , onEnterBack : ( ) => { if ( ! i…" at bounding box center [477, 228] width 484 height 285
paste textarea
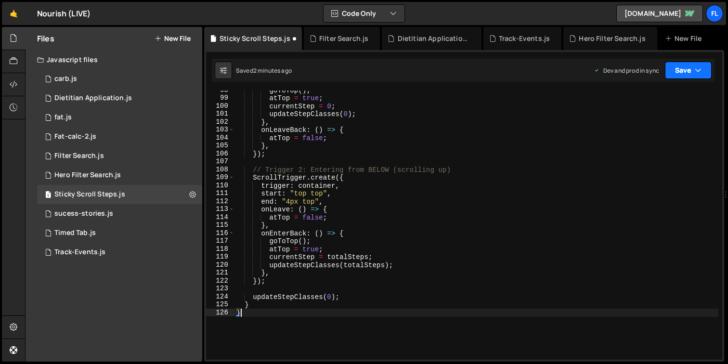
click at [681, 66] on button "Save" at bounding box center [688, 70] width 47 height 17
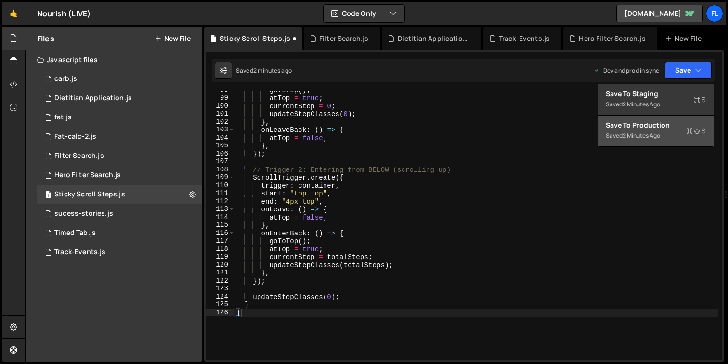
click at [658, 126] on div "Save to Production S" at bounding box center [656, 125] width 100 height 10
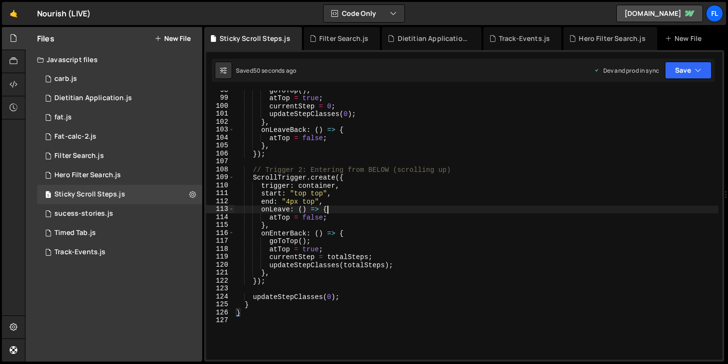
click at [460, 213] on div "goToTop ( ) ; atTop = true ; currentStep = 0 ; updateStepClasses ( 0 ) ; } , on…" at bounding box center [477, 228] width 484 height 285
click at [588, 220] on div "goToTop ( ) ; atTop = true ; currentStep = 0 ; updateStepClasses ( 0 ) ; } , on…" at bounding box center [477, 228] width 484 height 285
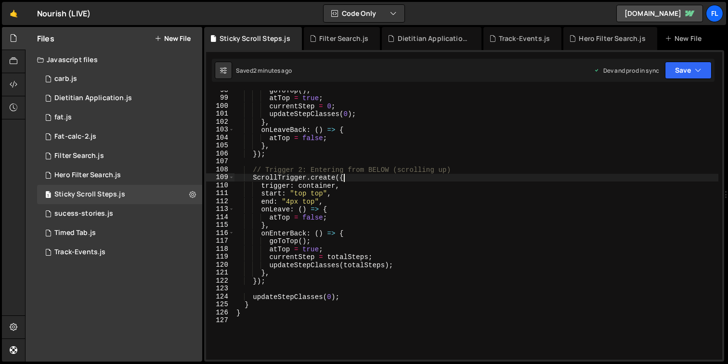
click at [461, 180] on div "goToTop ( ) ; atTop = true ; currentStep = 0 ; updateStepClasses ( 0 ) ; } , on…" at bounding box center [477, 228] width 484 height 285
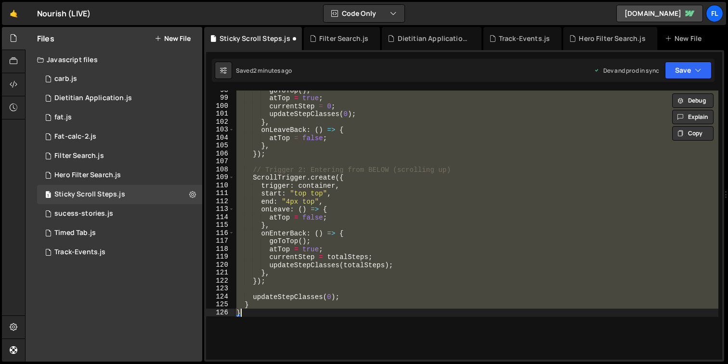
type textarea "}"
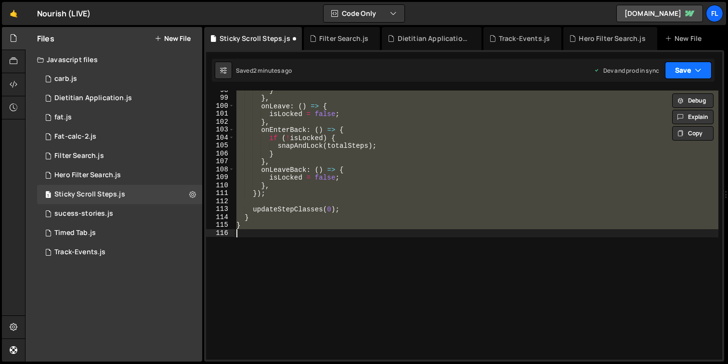
click at [683, 66] on button "Save" at bounding box center [688, 70] width 47 height 17
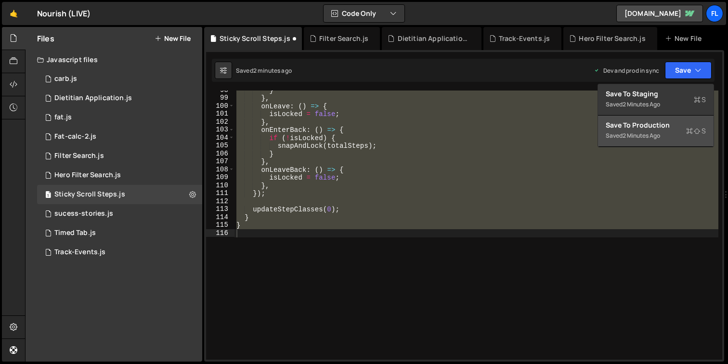
click at [658, 121] on div "Save to Production S" at bounding box center [656, 125] width 100 height 10
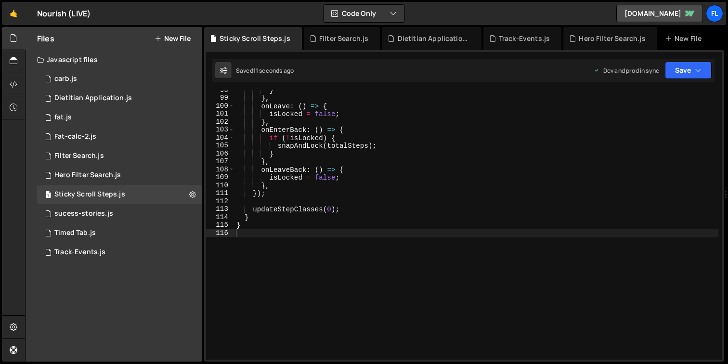
click at [445, 292] on div "} } , onLeave : ( ) => { isLocked = false ; } , onEnterBack : ( ) => { if ( ! i…" at bounding box center [477, 228] width 484 height 285
click at [360, 225] on div "} } , onLeave : ( ) => { isLocked = false ; } , onEnterBack : ( ) => { if ( ! i…" at bounding box center [477, 228] width 484 height 285
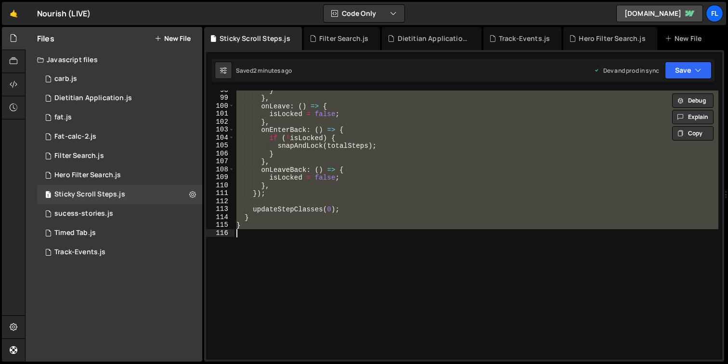
click at [399, 191] on div "} } , onLeave : ( ) => { isLocked = false ; } , onEnterBack : ( ) => { if ( ! i…" at bounding box center [477, 225] width 484 height 269
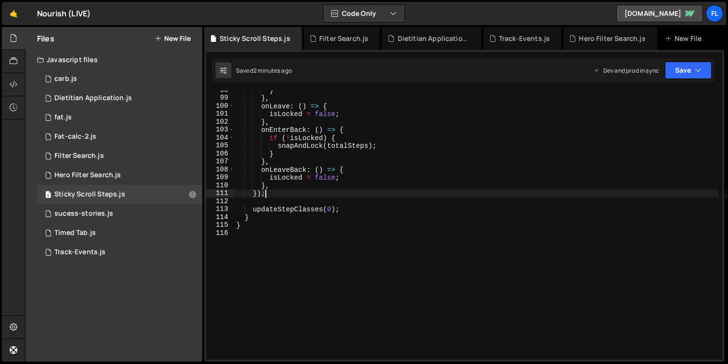
paste textarea
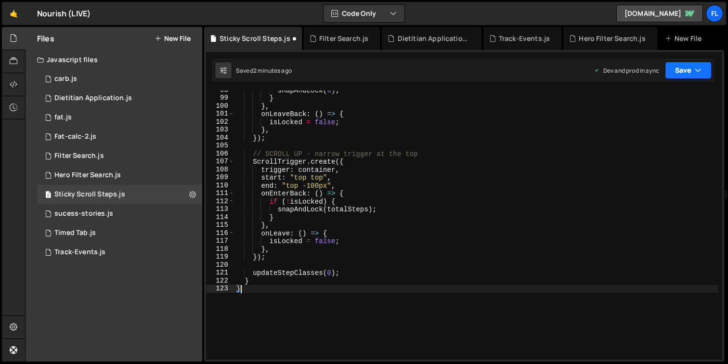
click at [686, 66] on button "Save" at bounding box center [688, 70] width 47 height 17
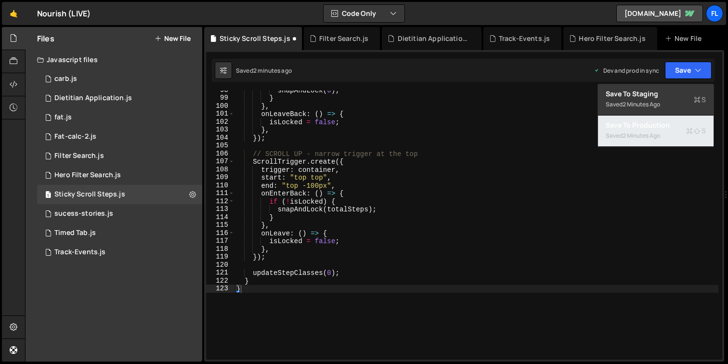
click at [665, 130] on div "Saved 2 minutes ago" at bounding box center [656, 136] width 100 height 12
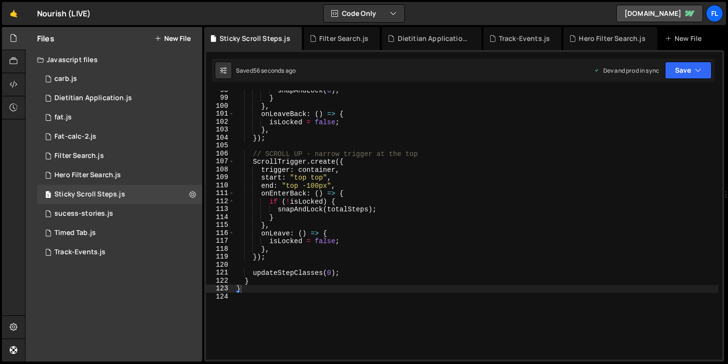
click at [423, 255] on div "snapAndLock ( 0 ) ; } } , onLeaveBack : ( ) => { isLocked = false ; } , }) ; //…" at bounding box center [477, 228] width 484 height 285
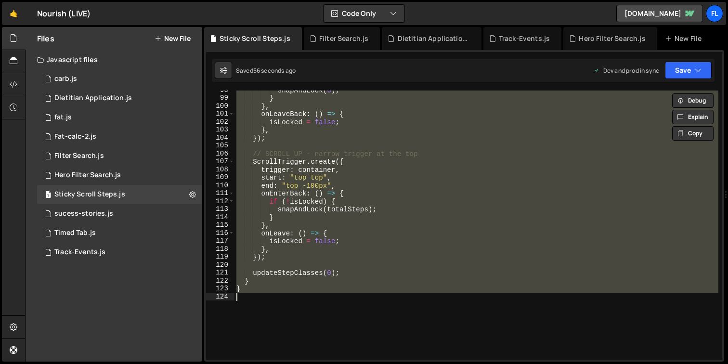
paste textarea
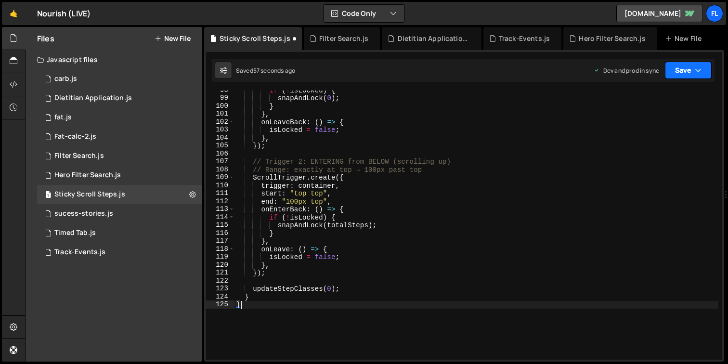
click at [685, 70] on button "Save" at bounding box center [688, 70] width 47 height 17
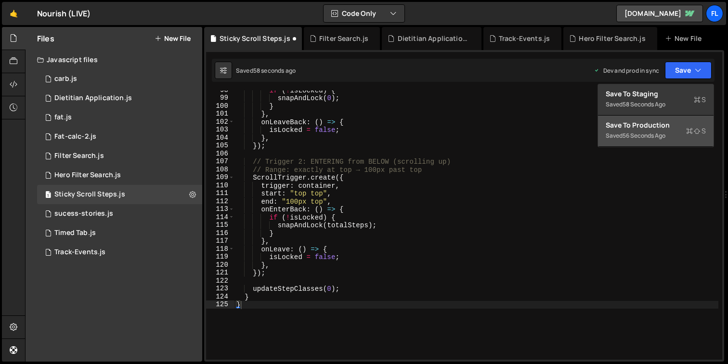
click at [650, 134] on div "56 seconds ago" at bounding box center [644, 136] width 43 height 8
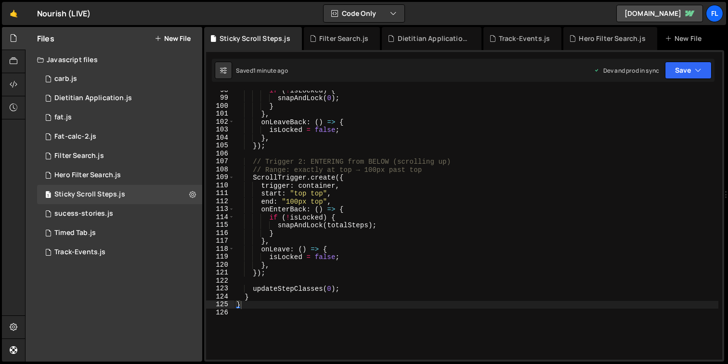
click at [475, 202] on div "if ( ! isLocked ) { snapAndLock ( 0 ) ; } } , onLeaveBack : ( ) => { isLocked =…" at bounding box center [477, 228] width 484 height 285
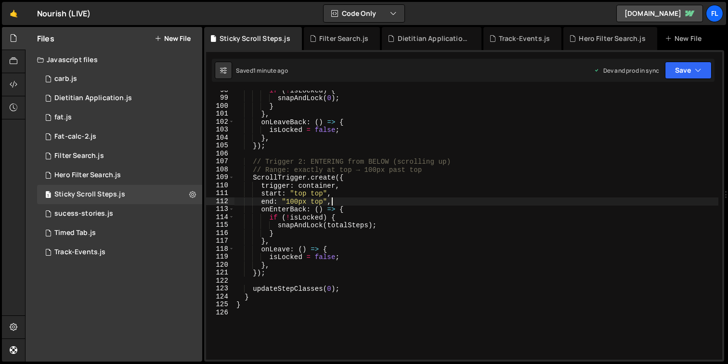
paste textarea
type textarea "}"
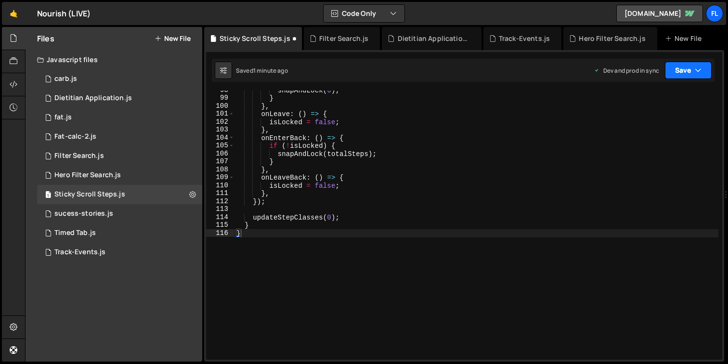
drag, startPoint x: 676, startPoint y: 71, endPoint x: 672, endPoint y: 93, distance: 22.9
click at [676, 71] on button "Save" at bounding box center [688, 70] width 47 height 17
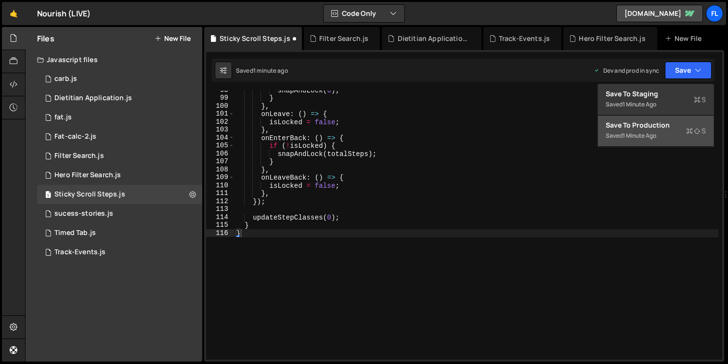
click at [666, 130] on div "Saved 1 minute ago" at bounding box center [656, 136] width 100 height 12
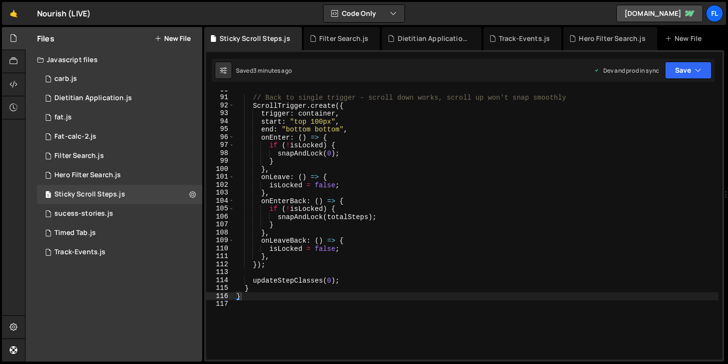
scroll to position [784, 0]
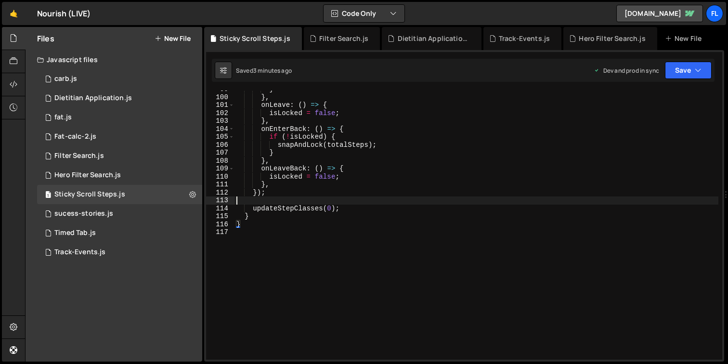
click at [405, 204] on div "} } , onLeave : ( ) => { isLocked = false ; } , onEnterBack : ( ) => { if ( ! i…" at bounding box center [477, 227] width 484 height 285
paste textarea
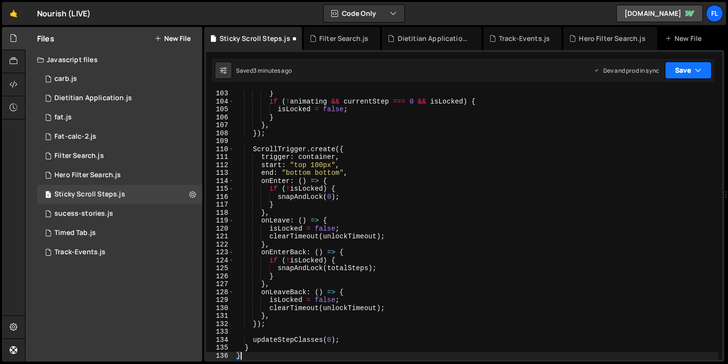
click at [689, 68] on button "Save" at bounding box center [688, 70] width 47 height 17
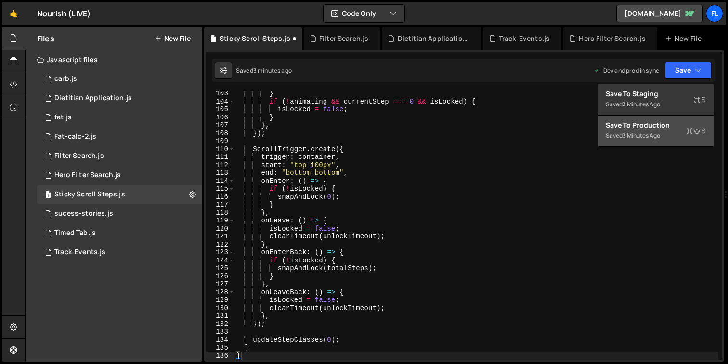
click at [660, 127] on div "Save to Production S" at bounding box center [656, 125] width 100 height 10
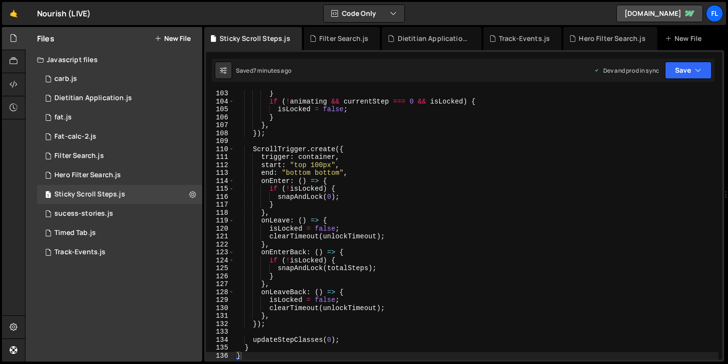
click at [317, 256] on div "} if ( ! animating && currentStep === 0 && isLocked ) { isLocked = false ; } } …" at bounding box center [477, 232] width 484 height 285
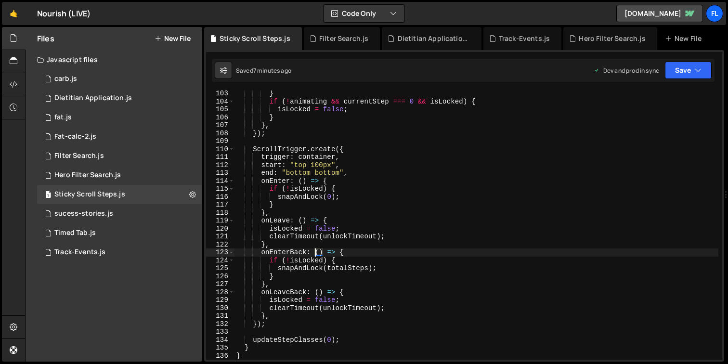
paste textarea
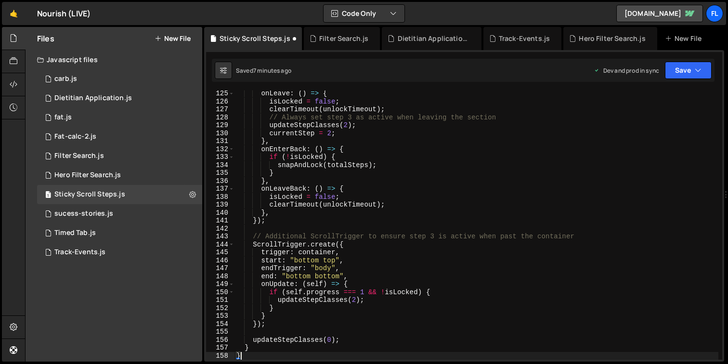
scroll to position [987, 0]
click at [696, 68] on button "Save" at bounding box center [688, 70] width 47 height 17
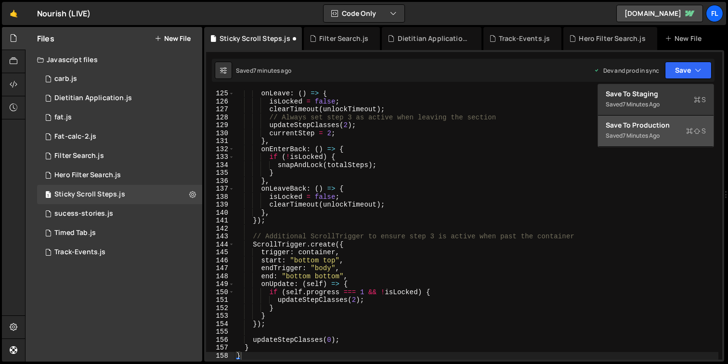
click at [661, 130] on div "Saved 7 minutes ago" at bounding box center [656, 136] width 100 height 12
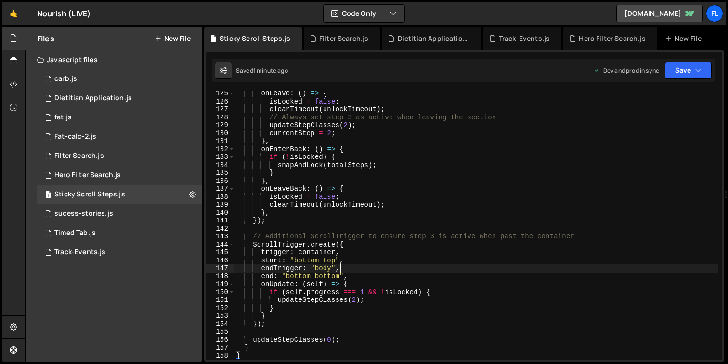
click at [426, 266] on div "onLeave : ( ) => { isLocked = false ; clearTimeout ( unlockTimeout ) ; // Alway…" at bounding box center [477, 232] width 484 height 285
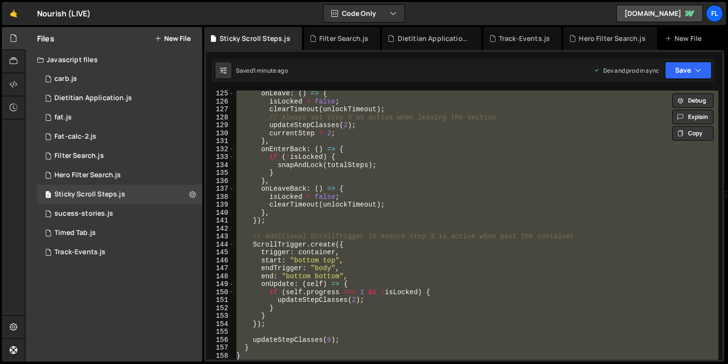
paste textarea
type textarea "}"
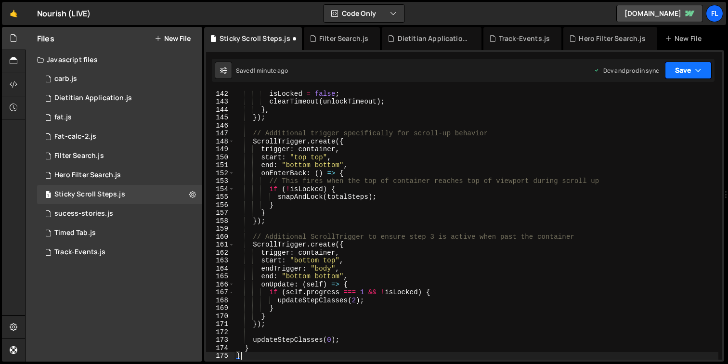
click at [676, 67] on button "Save" at bounding box center [688, 70] width 47 height 17
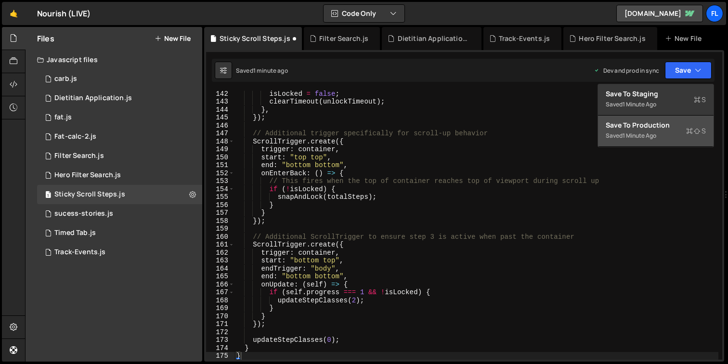
click at [657, 139] on div "1 minute ago" at bounding box center [640, 136] width 34 height 8
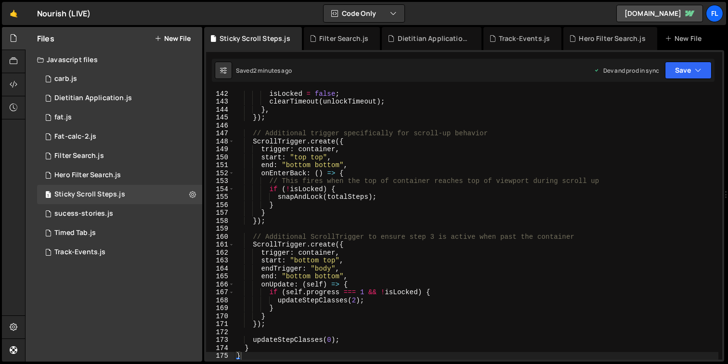
click at [400, 230] on div "isLocked = false ; clearTimeout ( unlockTimeout ) ; } , }) ; // Additional trig…" at bounding box center [477, 232] width 484 height 285
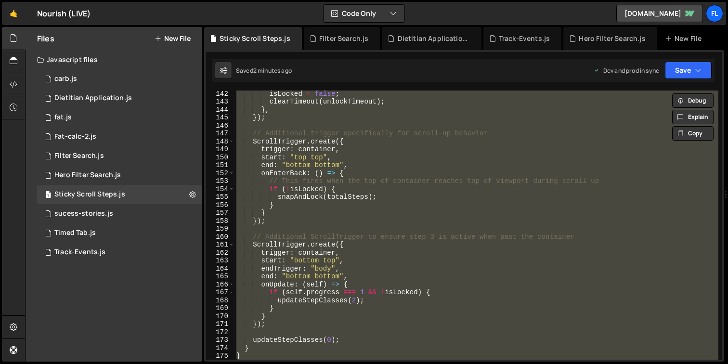
paste textarea
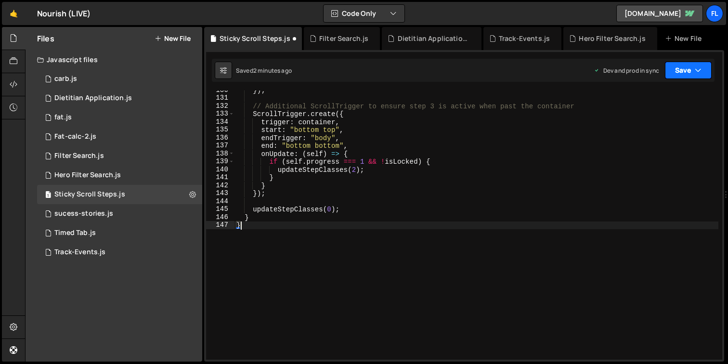
click at [680, 68] on button "Save" at bounding box center [688, 70] width 47 height 17
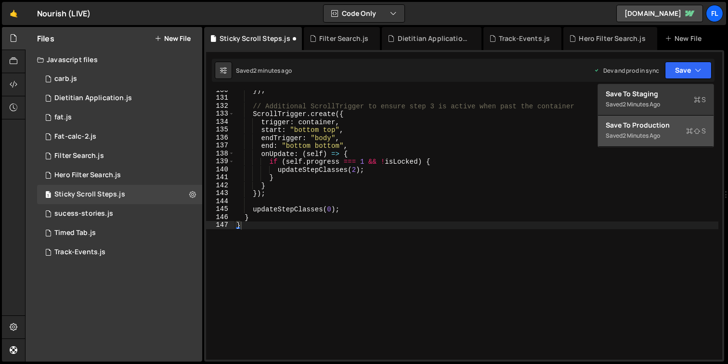
click at [659, 121] on div "Save to Production S" at bounding box center [656, 125] width 100 height 10
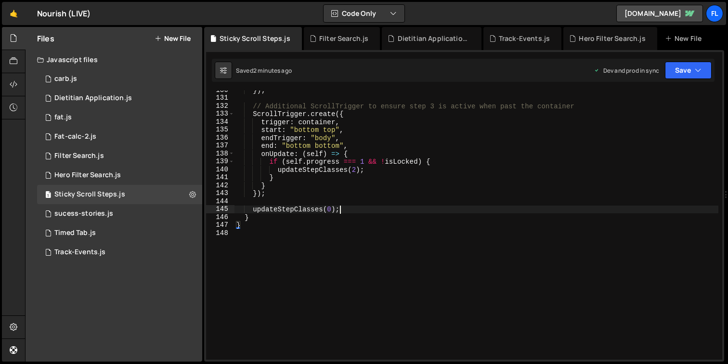
click at [417, 212] on div "}) ; // Additional ScrollTrigger to ensure step 3 is active when past the conta…" at bounding box center [477, 228] width 484 height 285
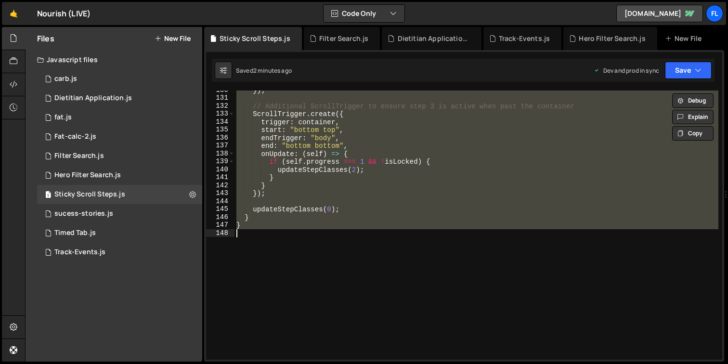
paste textarea
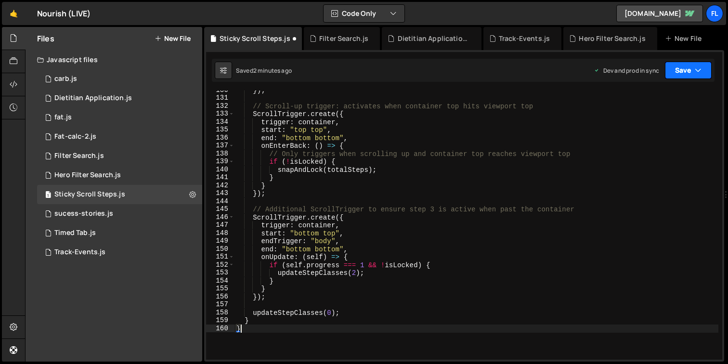
click at [672, 68] on button "Save" at bounding box center [688, 70] width 47 height 17
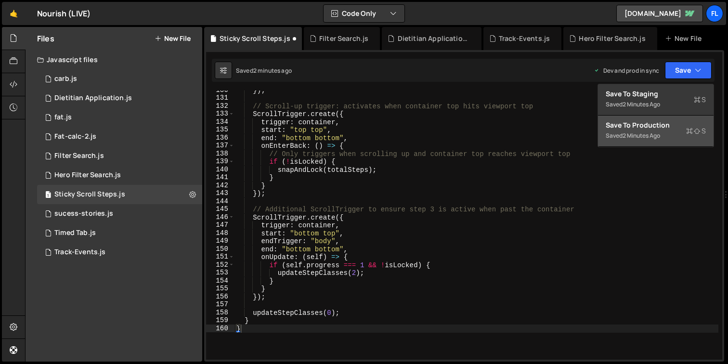
click at [652, 145] on button "Save to Production S Saved 2 minutes ago" at bounding box center [656, 131] width 116 height 31
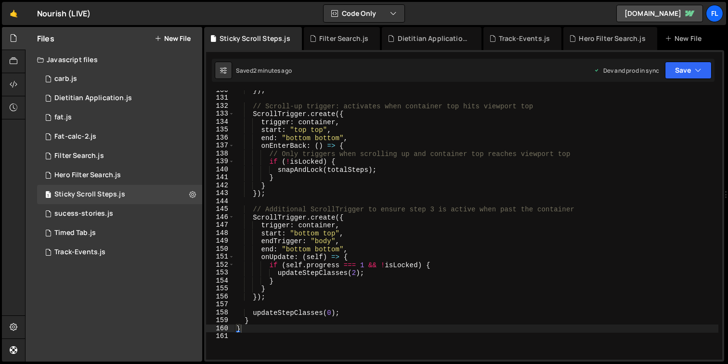
click at [356, 187] on div "}) ; // Scroll-up trigger: activates when container top hits viewport top Scrol…" at bounding box center [477, 228] width 484 height 285
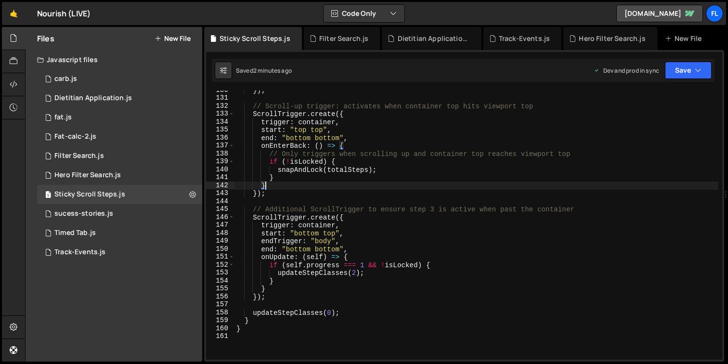
paste textarea
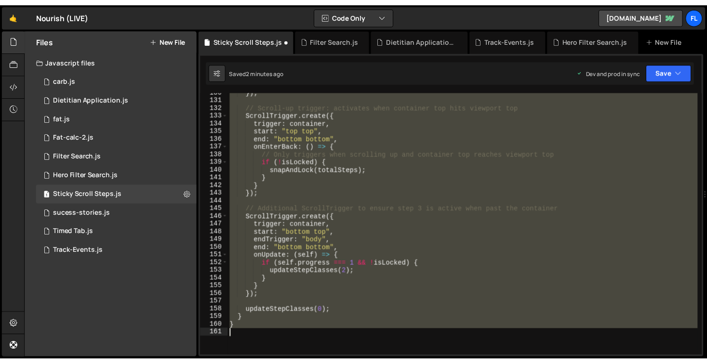
scroll to position [1177, 0]
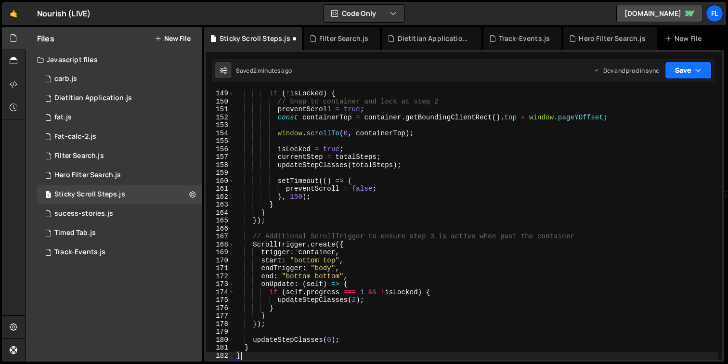
click at [682, 69] on button "Save" at bounding box center [688, 70] width 47 height 17
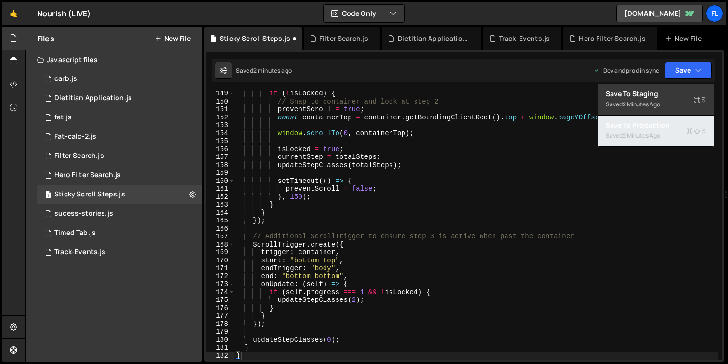
click at [669, 133] on div "Saved 2 minutes ago" at bounding box center [656, 136] width 100 height 12
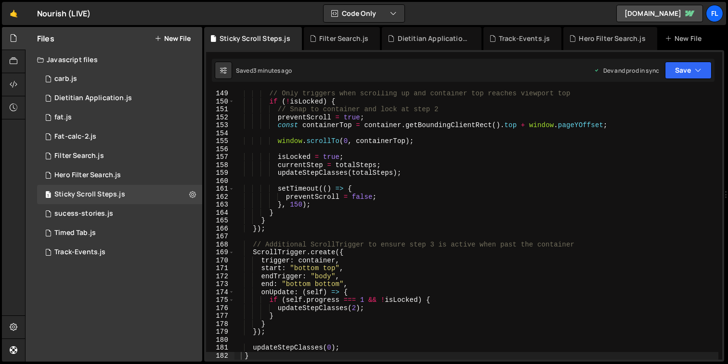
click at [369, 243] on div "// Only triggers when scrolling up and container top reaches viewport top if ( …" at bounding box center [477, 232] width 484 height 285
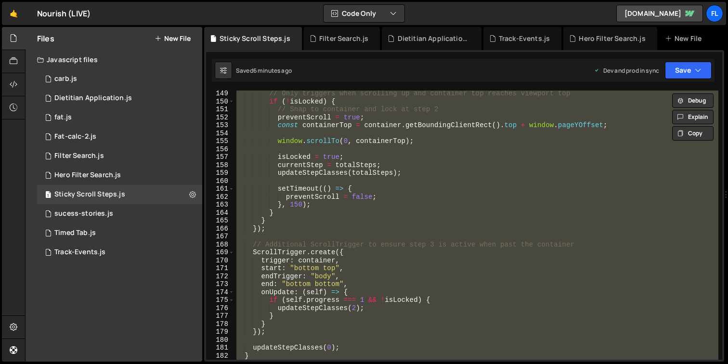
click at [349, 222] on div "// Only triggers when scrolling up and container top reaches viewport top if ( …" at bounding box center [477, 225] width 484 height 269
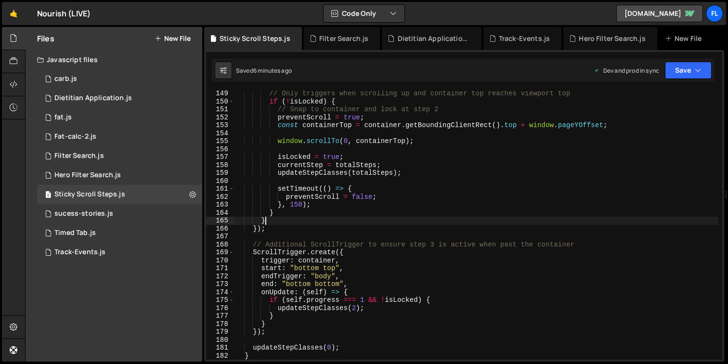
type textarea "}"
paste textarea
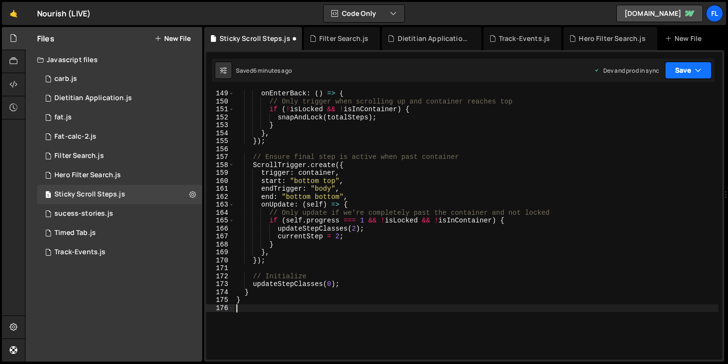
click at [683, 71] on button "Save" at bounding box center [688, 70] width 47 height 17
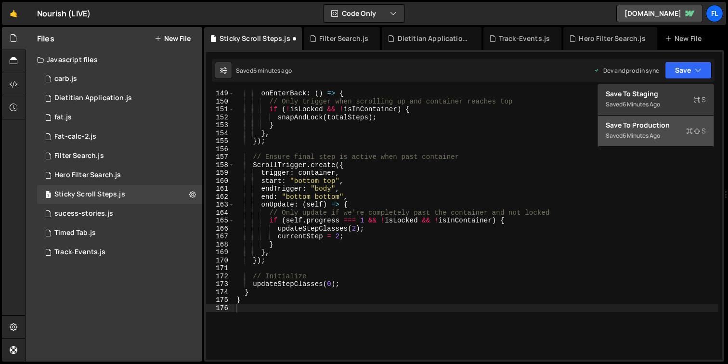
click at [649, 132] on div "6 minutes ago" at bounding box center [642, 136] width 38 height 8
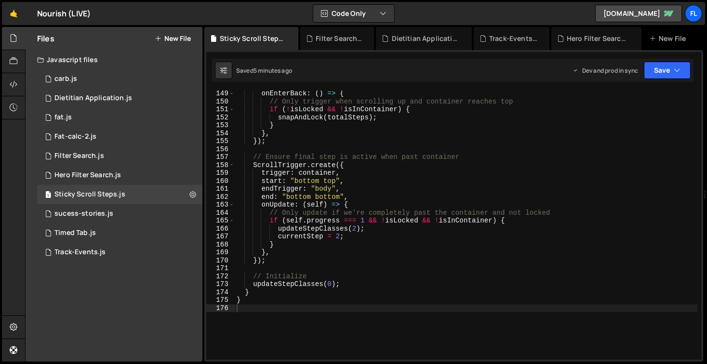
click at [344, 200] on div "onEnterBack : ( ) => { // Only trigger when scrolling up and container reaches …" at bounding box center [466, 232] width 462 height 285
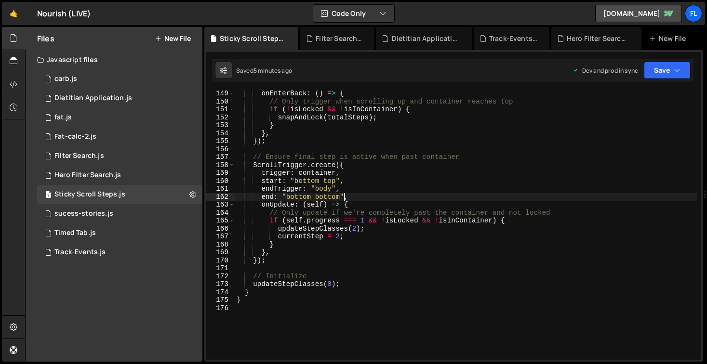
type textarea "}"
paste textarea
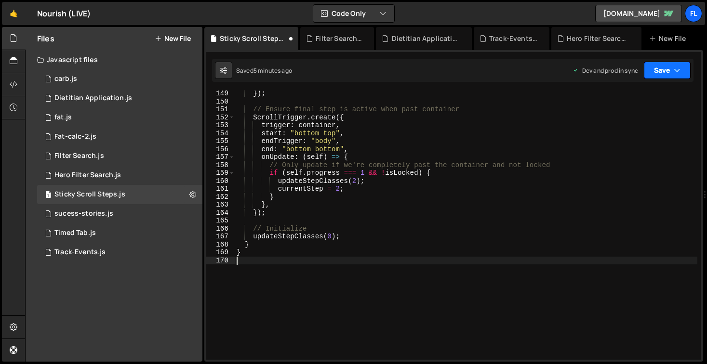
click at [668, 64] on button "Save" at bounding box center [667, 70] width 47 height 17
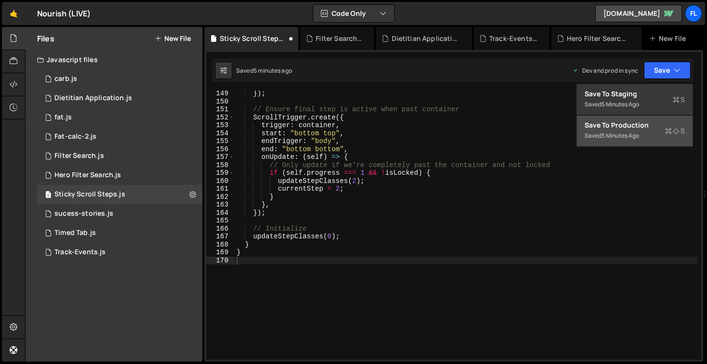
click at [649, 124] on div "Save to Production S" at bounding box center [634, 125] width 100 height 10
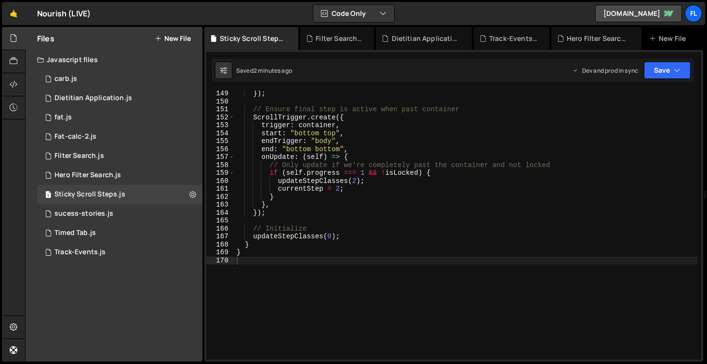
click at [520, 224] on div "}) ; // Ensure final step is active when past container ScrollTrigger . create …" at bounding box center [466, 232] width 462 height 285
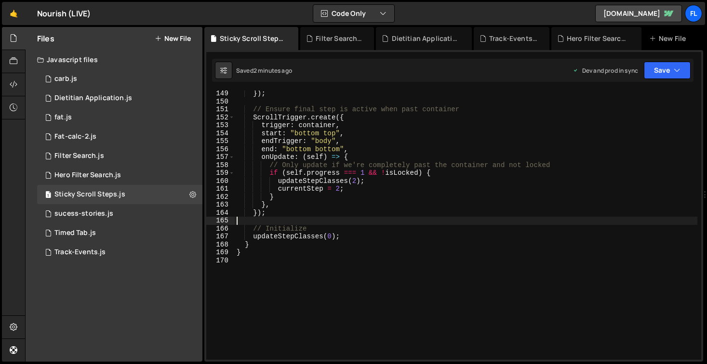
type textarea "}"
paste textarea
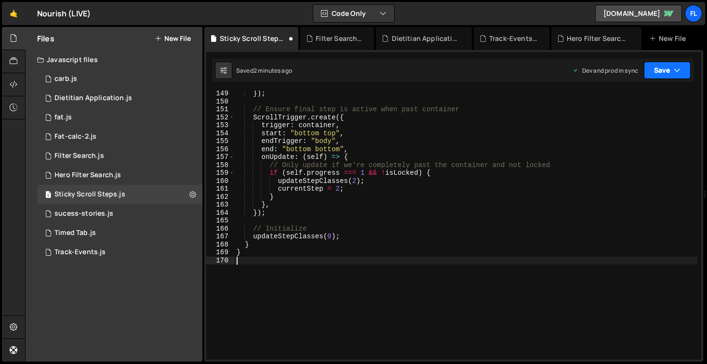
click at [661, 66] on button "Save" at bounding box center [667, 70] width 47 height 17
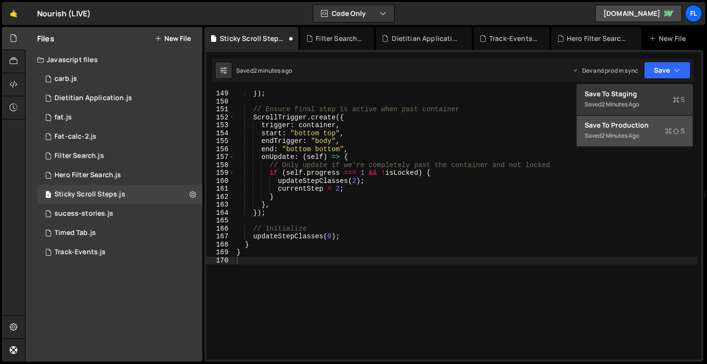
click at [643, 127] on div "Save to Production S" at bounding box center [634, 125] width 100 height 10
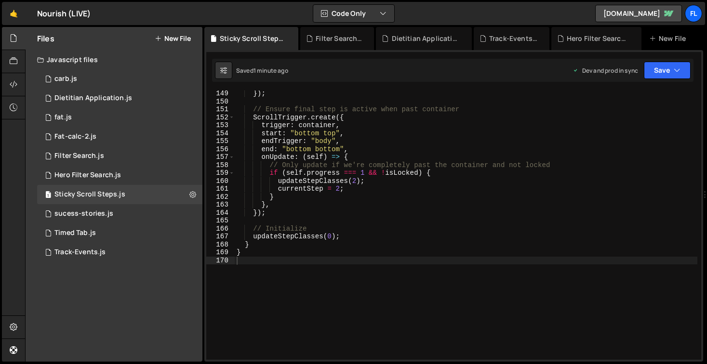
click at [455, 171] on div "}) ; // Ensure final step is active when past container ScrollTrigger . create …" at bounding box center [466, 232] width 462 height 285
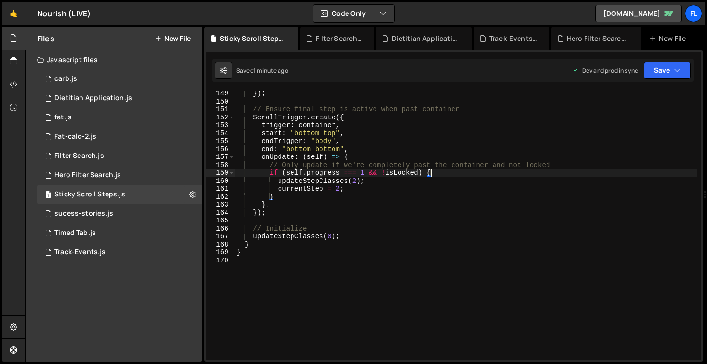
type textarea "}"
paste textarea
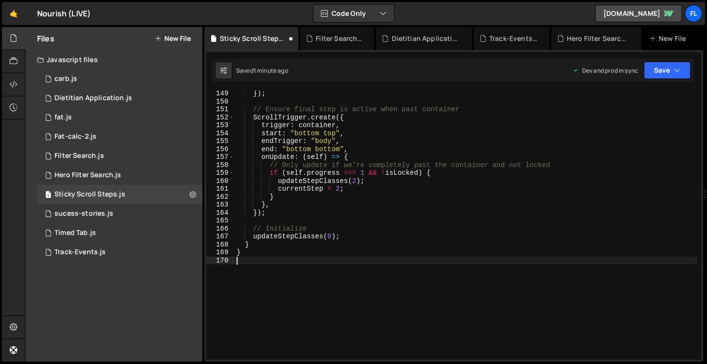
type textarea "}"
paste textarea
click at [660, 74] on button "Save" at bounding box center [667, 70] width 47 height 17
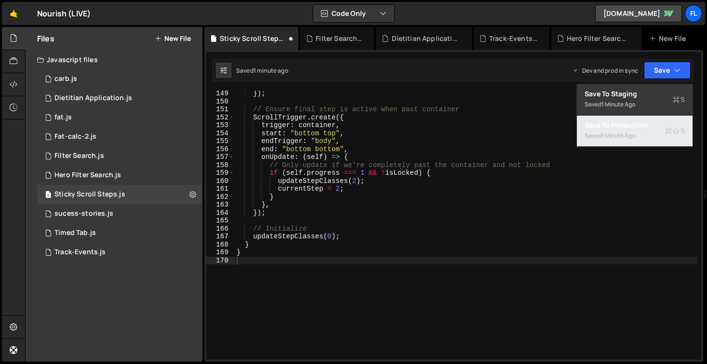
click at [638, 133] on div "Saved 1 minute ago" at bounding box center [634, 136] width 100 height 12
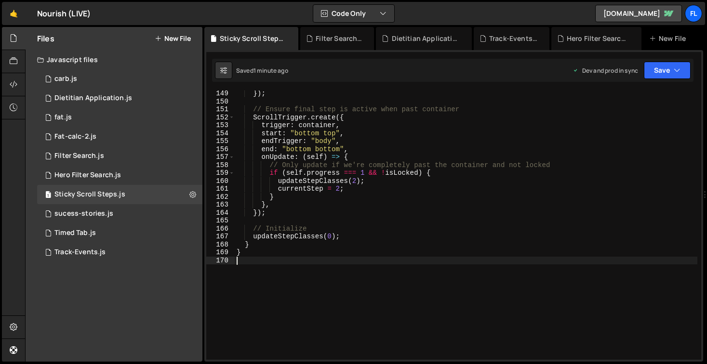
click at [398, 262] on div "}) ; // Ensure final step is active when past container ScrollTrigger . create …" at bounding box center [466, 232] width 462 height 285
type textarea "}"
paste textarea
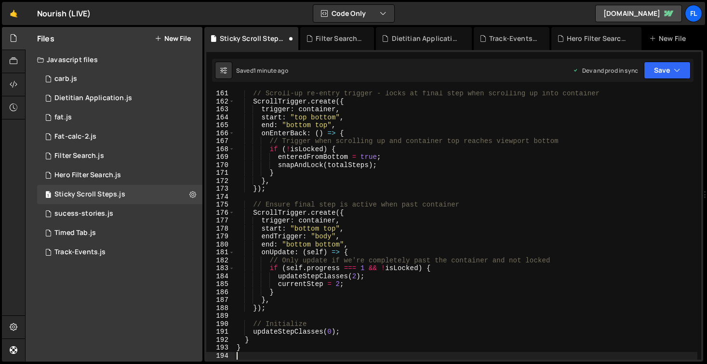
scroll to position [1273, 0]
click at [660, 76] on button "Save" at bounding box center [667, 70] width 47 height 17
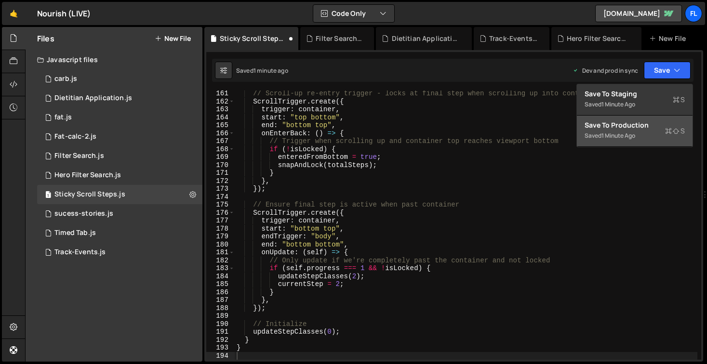
click at [646, 126] on div "Save to Production S" at bounding box center [634, 125] width 100 height 10
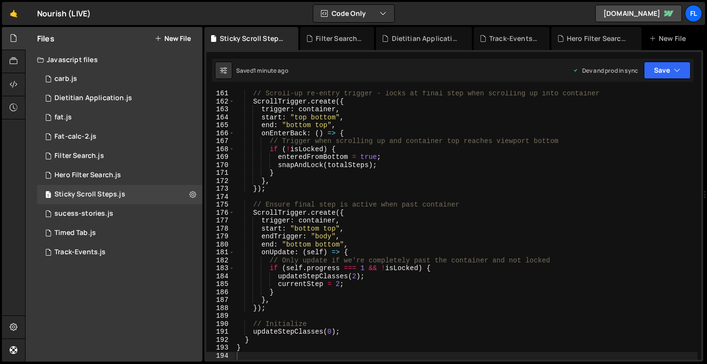
click at [412, 246] on div "// Scroll-up re-entry trigger - locks at final step when scrolling up into cont…" at bounding box center [466, 232] width 462 height 285
type textarea "}"
paste textarea
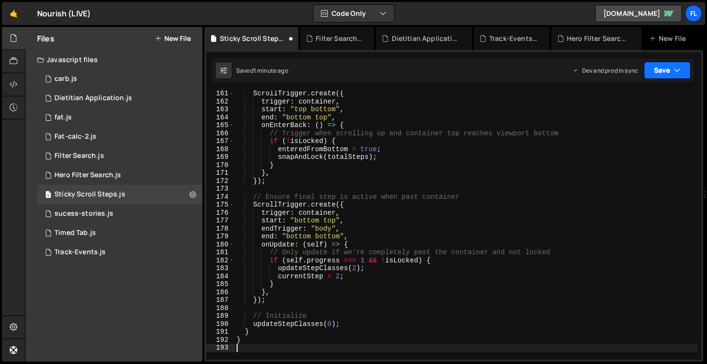
drag, startPoint x: 663, startPoint y: 79, endPoint x: 667, endPoint y: 69, distance: 9.9
click at [664, 75] on button "Save" at bounding box center [667, 70] width 47 height 17
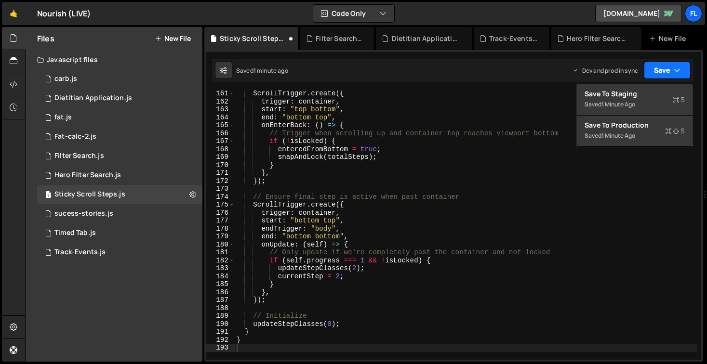
click at [667, 69] on button "Save" at bounding box center [667, 70] width 47 height 17
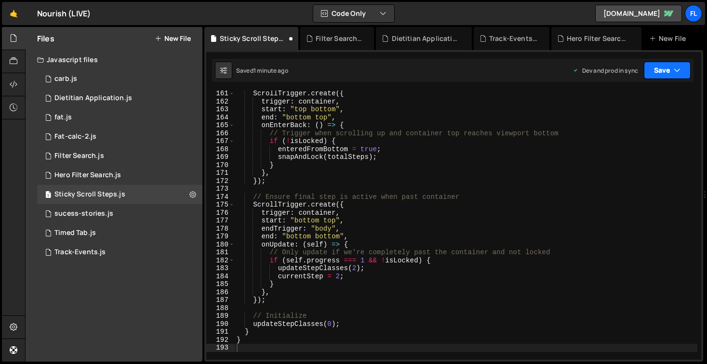
click at [659, 71] on button "Save" at bounding box center [667, 70] width 47 height 17
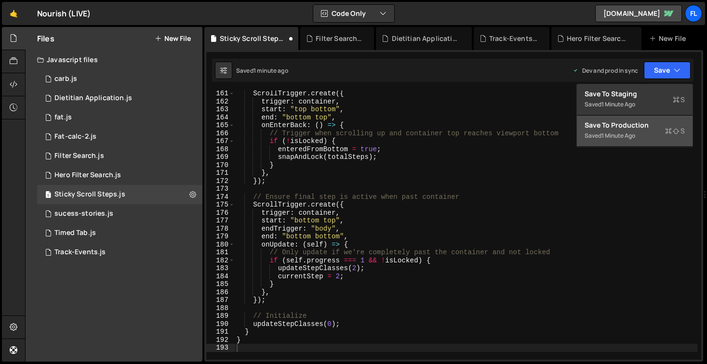
click at [638, 125] on div "Save to Production S" at bounding box center [634, 125] width 100 height 10
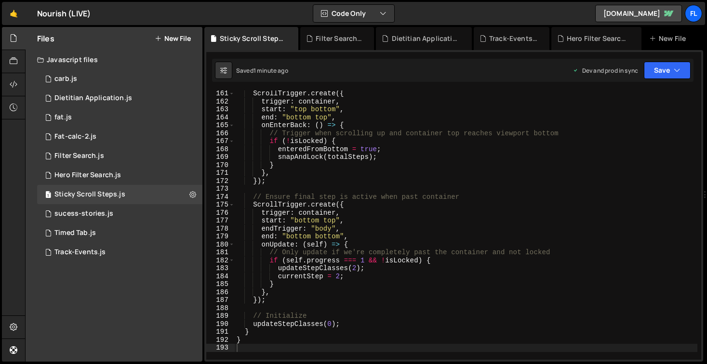
click at [361, 208] on div "ScrollTrigger . create ({ trigger : container , start : "top bottom" , end : "b…" at bounding box center [466, 232] width 462 height 285
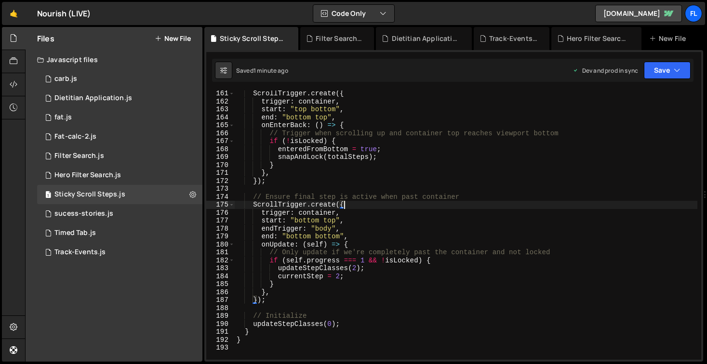
type textarea "}"
paste textarea
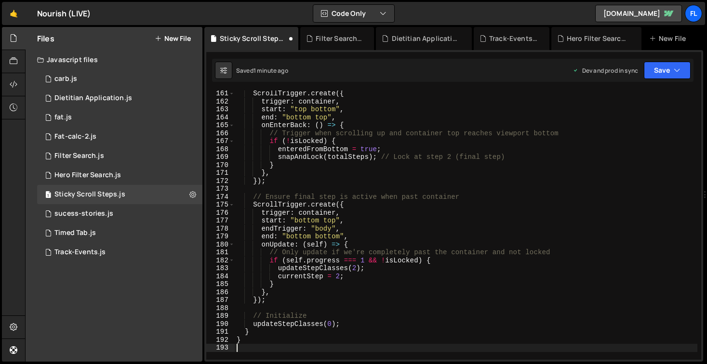
type textarea "}"
paste textarea
click at [554, 158] on div "ScrollTrigger . create ({ trigger : container , start : "top bottom" , end : "b…" at bounding box center [466, 232] width 462 height 285
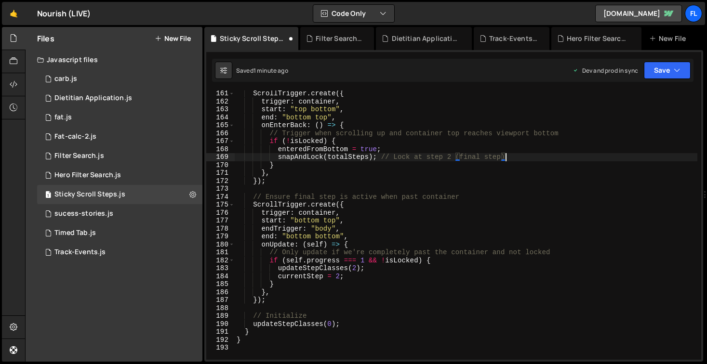
type textarea "}"
paste textarea
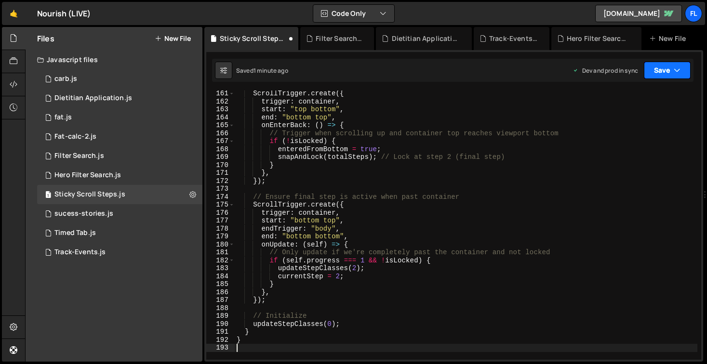
click at [660, 70] on button "Save" at bounding box center [667, 70] width 47 height 17
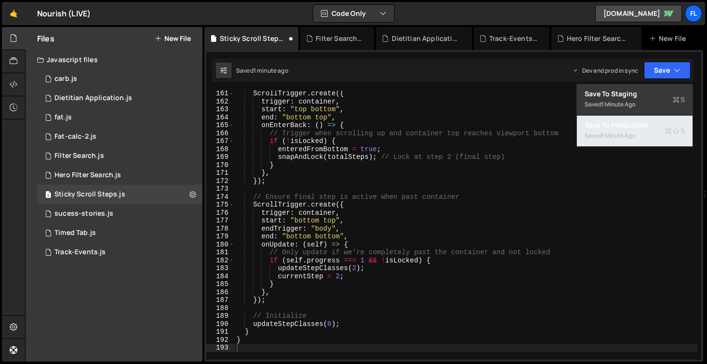
click at [634, 132] on div "1 minute ago" at bounding box center [618, 136] width 34 height 8
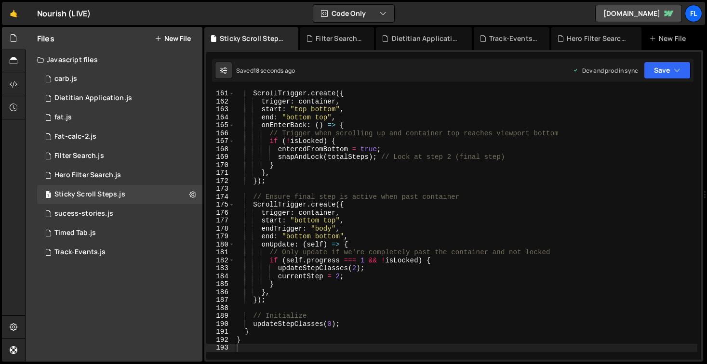
click at [377, 158] on div "ScrollTrigger . create ({ trigger : container , start : "top bottom" , end : "b…" at bounding box center [466, 232] width 462 height 285
type textarea "}"
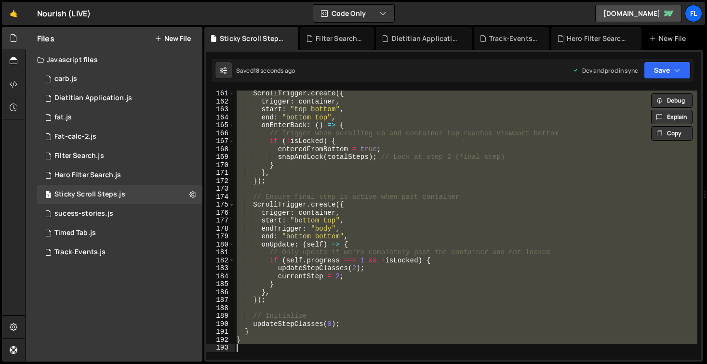
paste textarea
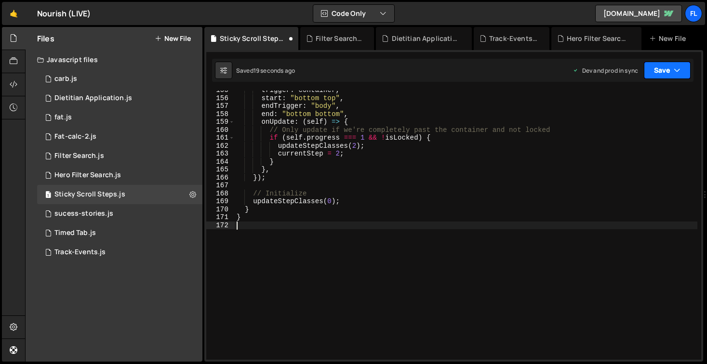
click at [656, 66] on button "Save" at bounding box center [667, 70] width 47 height 17
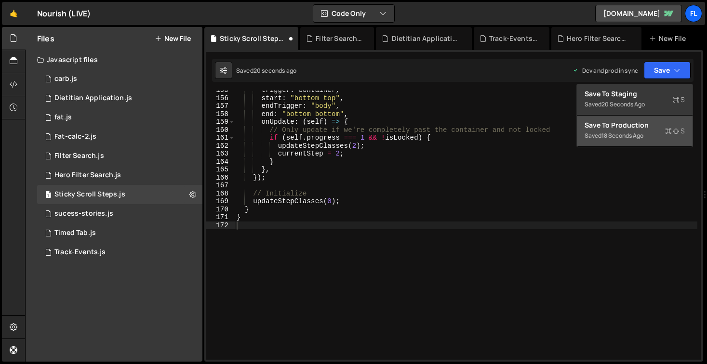
click at [646, 124] on div "Save to Production S" at bounding box center [634, 125] width 100 height 10
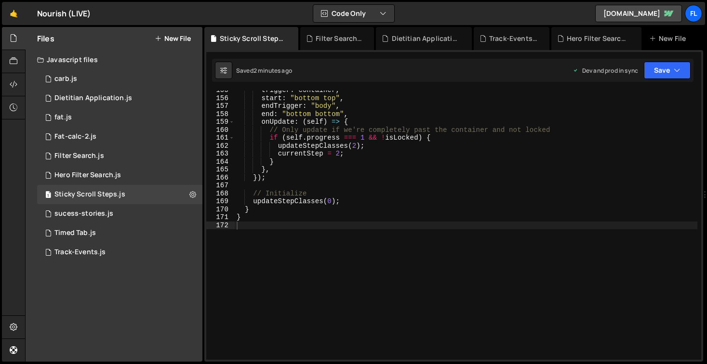
click at [471, 198] on div "trigger : container , start : "bottom top" , endTrigger : "body" , end : "botto…" at bounding box center [466, 228] width 462 height 285
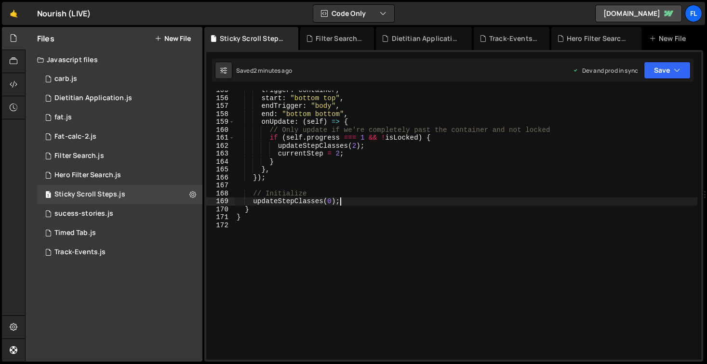
type textarea "}"
paste textarea
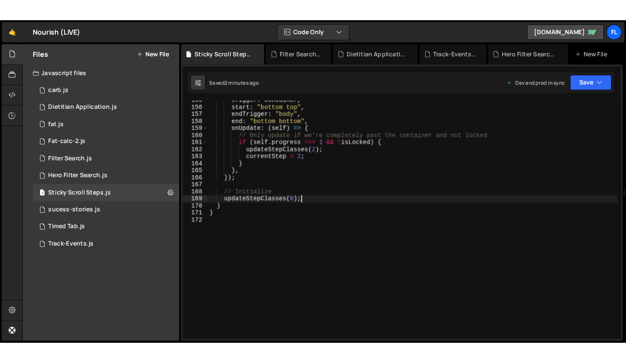
scroll to position [1212, 0]
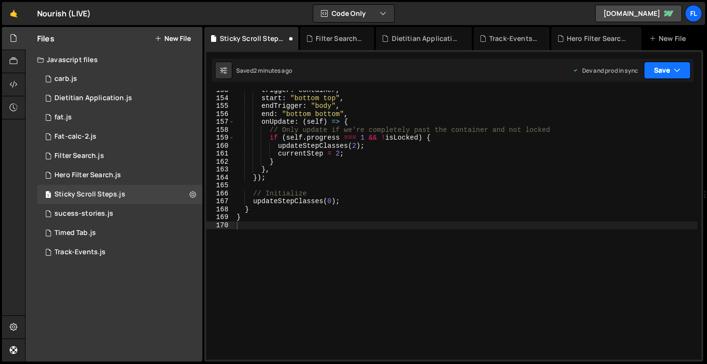
drag, startPoint x: 670, startPoint y: 72, endPoint x: 669, endPoint y: 79, distance: 7.3
click at [670, 72] on button "Save" at bounding box center [667, 70] width 47 height 17
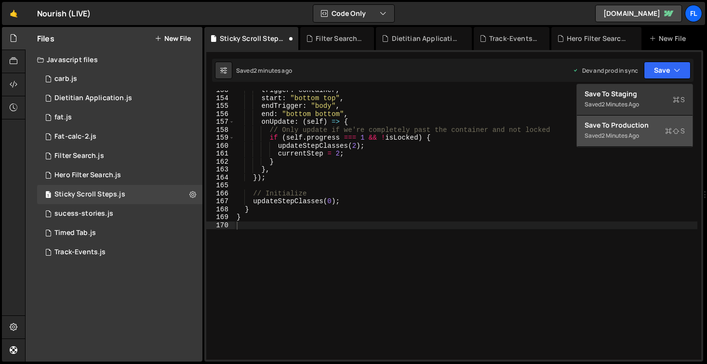
click at [653, 116] on button "Save to Production S Saved 2 minutes ago" at bounding box center [635, 131] width 116 height 31
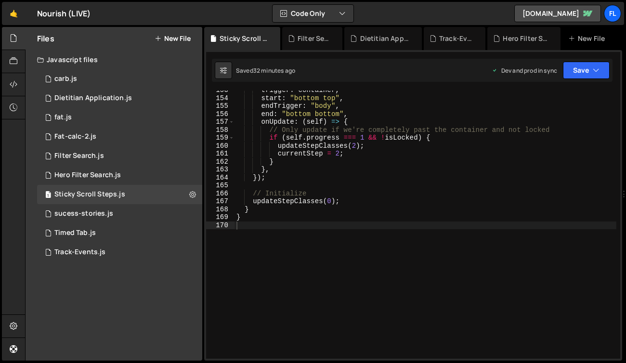
click at [305, 191] on div "trigger : container , start : "bottom top" , endTrigger : "body" , end : "botto…" at bounding box center [426, 228] width 382 height 284
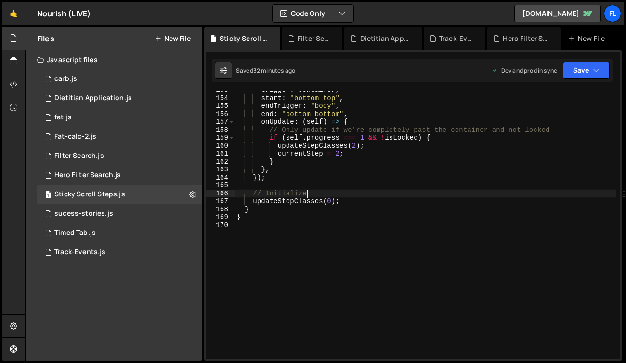
type textarea "}"
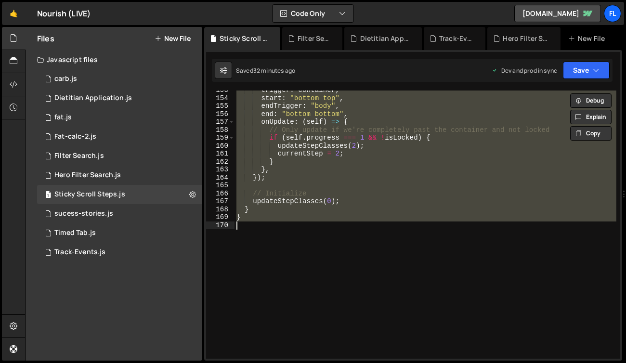
paste textarea
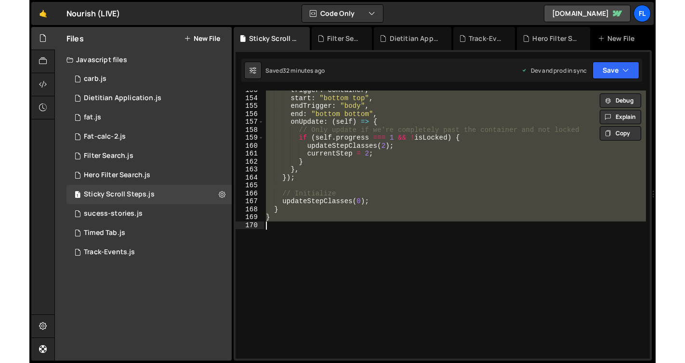
scroll to position [1218, 0]
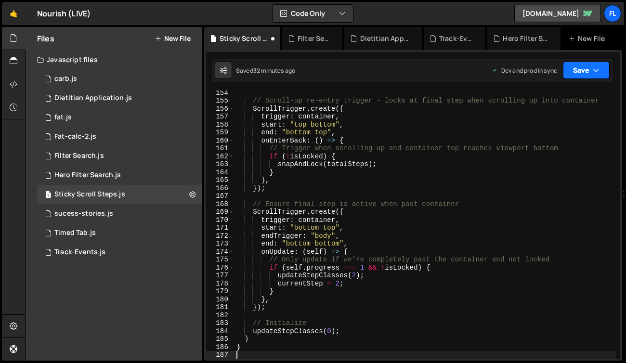
click at [588, 73] on button "Save" at bounding box center [586, 70] width 47 height 17
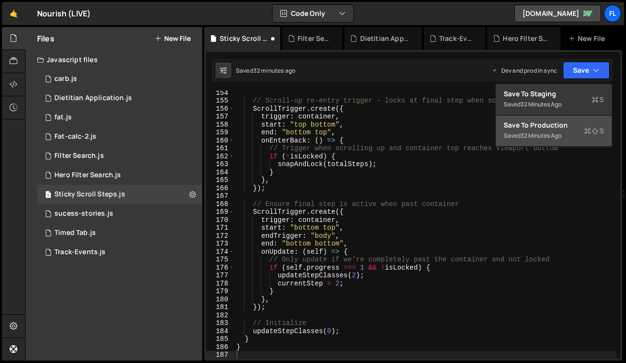
click at [570, 128] on div "Save to Production S" at bounding box center [554, 125] width 100 height 10
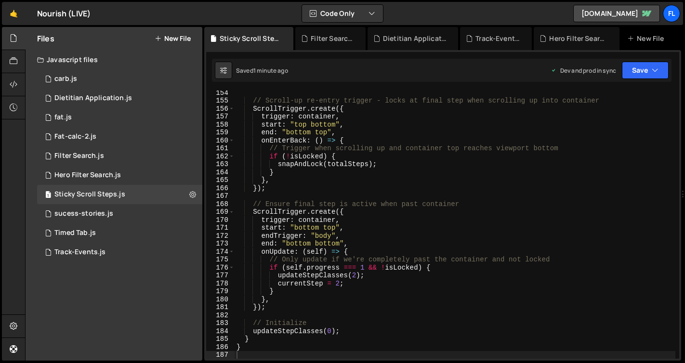
click at [406, 266] on div "// Scroll-up re-entry trigger - locks at final step when scrolling up into cont…" at bounding box center [455, 231] width 441 height 284
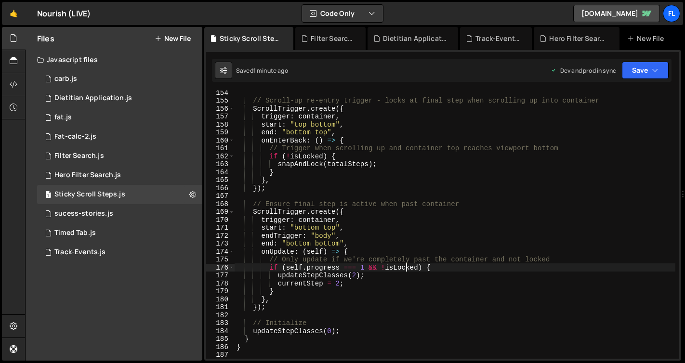
type textarea "}"
paste textarea
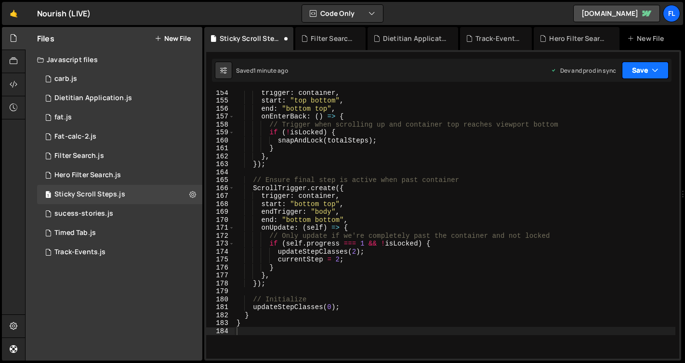
click at [647, 72] on button "Save" at bounding box center [645, 70] width 47 height 17
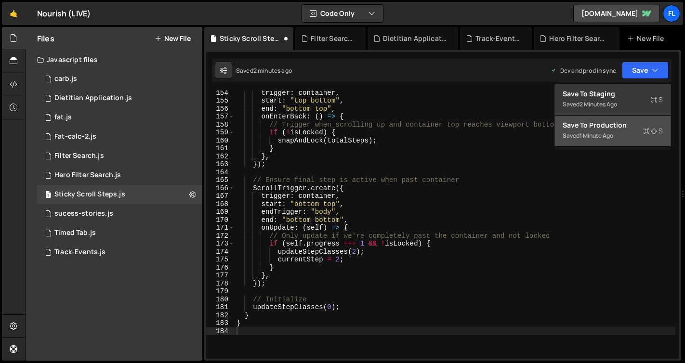
click at [635, 122] on div "Save to Production S" at bounding box center [613, 125] width 100 height 10
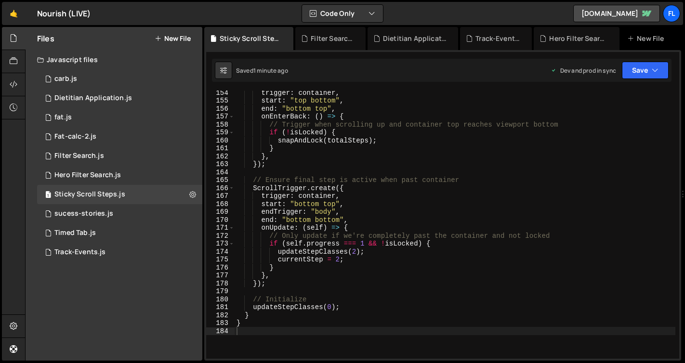
click at [389, 254] on div "trigger : container , start : "top bottom" , end : "bottom top" , onEnterBack :…" at bounding box center [455, 231] width 441 height 284
type textarea "}"
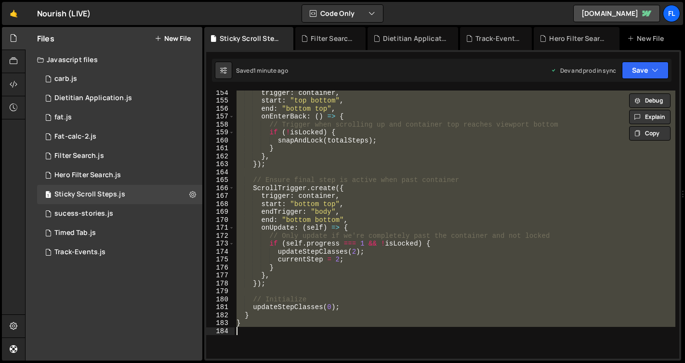
paste textarea
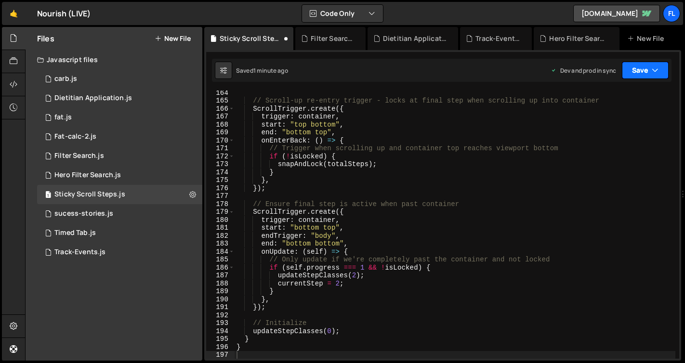
click at [635, 71] on button "Save" at bounding box center [645, 70] width 47 height 17
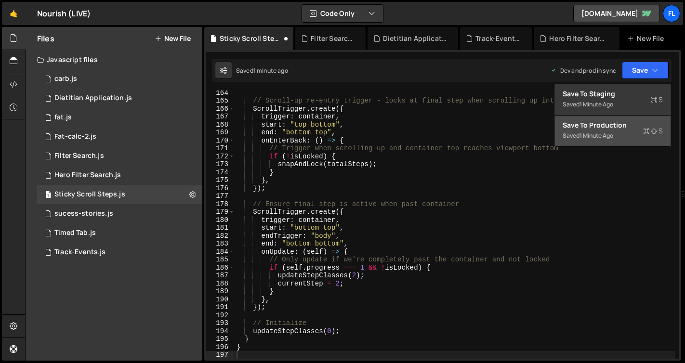
click at [624, 139] on div "Saved 1 minute ago" at bounding box center [613, 136] width 100 height 12
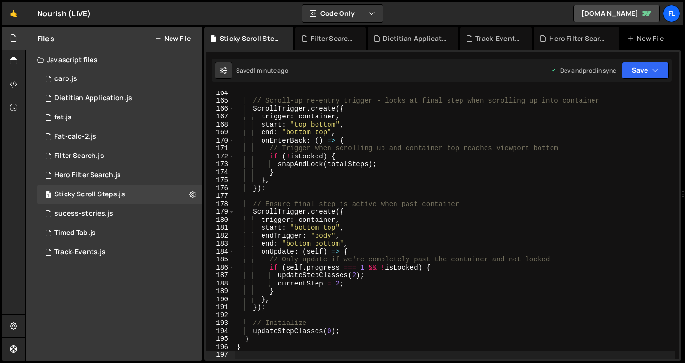
click at [429, 176] on div "// Scroll-up re-entry trigger - locks at final step when scrolling up into cont…" at bounding box center [455, 231] width 441 height 284
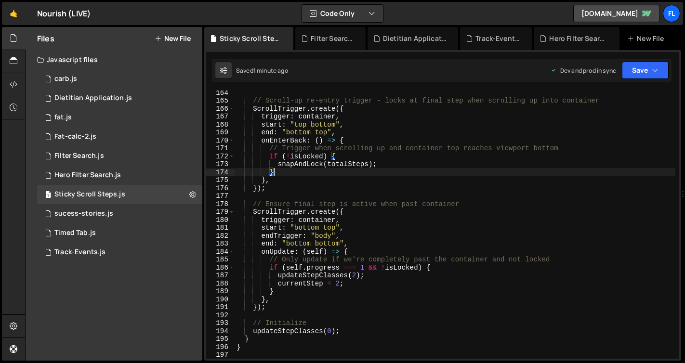
type textarea "}"
paste textarea
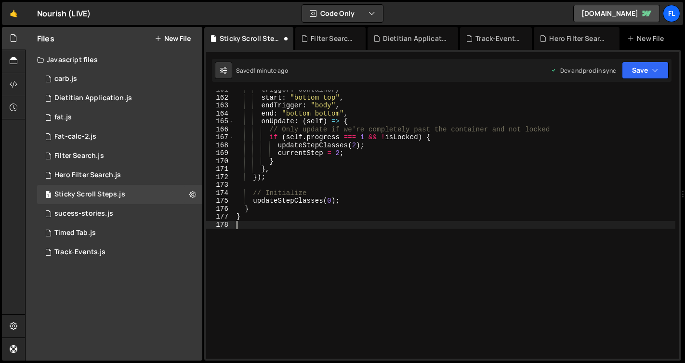
scroll to position [1277, 0]
click at [646, 67] on button "Save" at bounding box center [645, 70] width 47 height 17
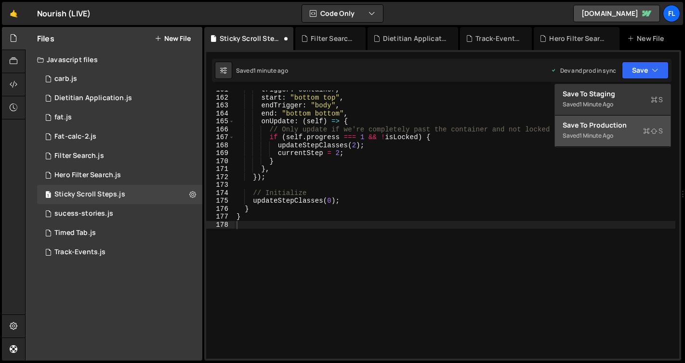
click at [610, 132] on div "1 minute ago" at bounding box center [597, 136] width 34 height 8
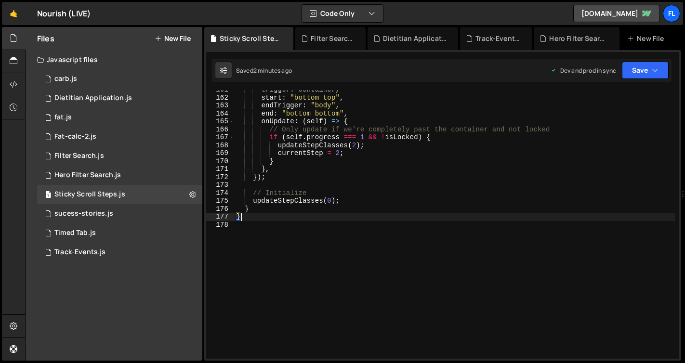
click at [328, 213] on div "trigger : container , start : "bottom top" , endTrigger : "body" , end : "botto…" at bounding box center [455, 228] width 441 height 284
type textarea "}"
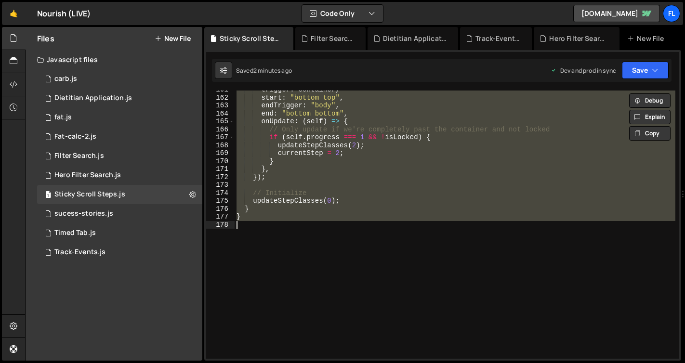
paste textarea
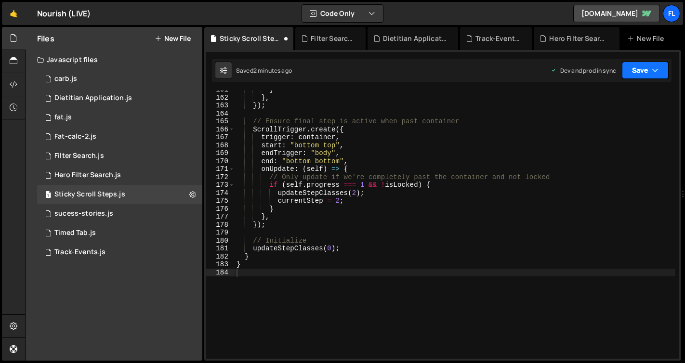
click at [650, 72] on button "Save" at bounding box center [645, 70] width 47 height 17
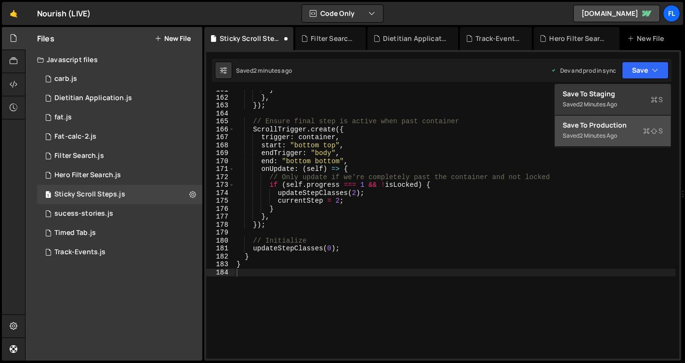
click at [612, 128] on div "Save to Production S" at bounding box center [613, 125] width 100 height 10
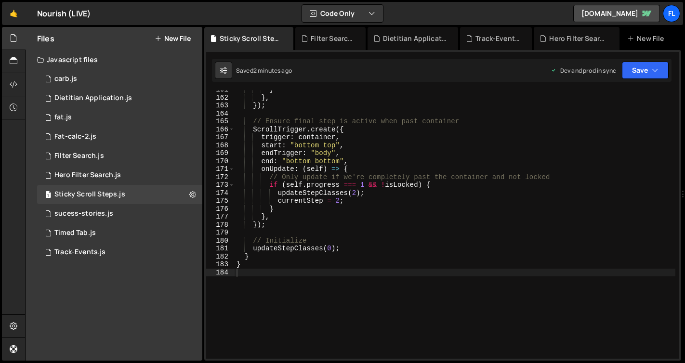
click at [443, 198] on div "} } , }) ; // Ensure final step is active when past container ScrollTrigger . c…" at bounding box center [455, 228] width 441 height 284
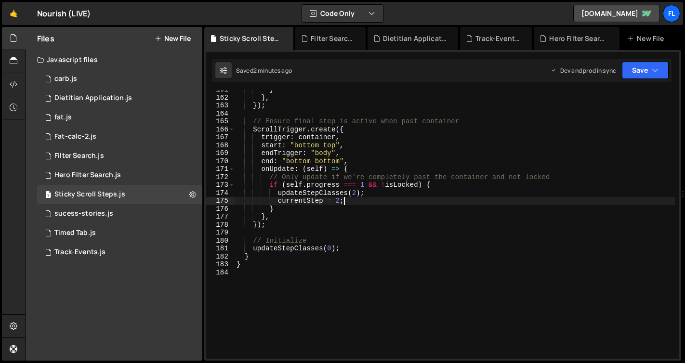
type textarea "}"
paste textarea
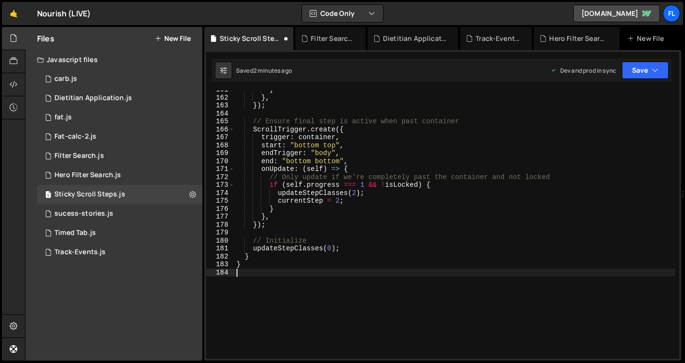
click at [480, 200] on div "} } , }) ; // Ensure final step is active when past container ScrollTrigger . c…" at bounding box center [455, 228] width 441 height 284
type textarea "}"
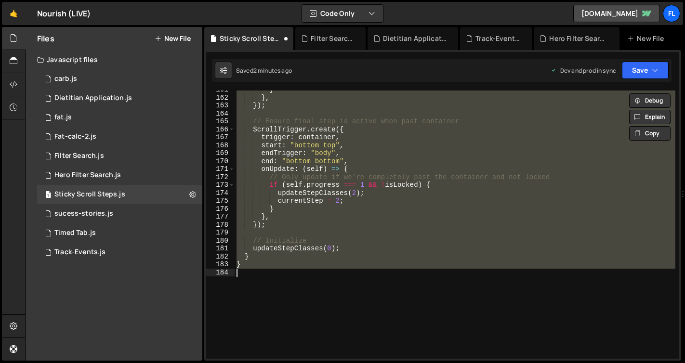
paste textarea
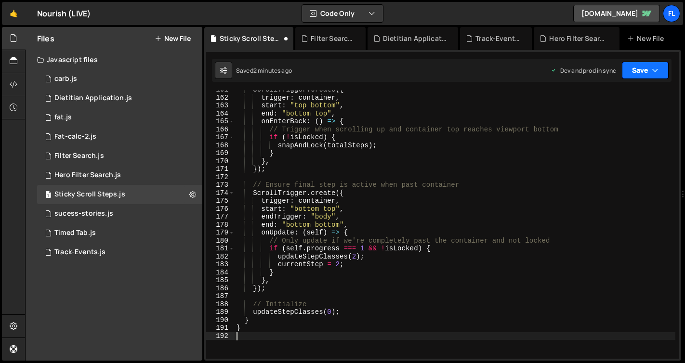
click at [633, 74] on button "Save" at bounding box center [645, 70] width 47 height 17
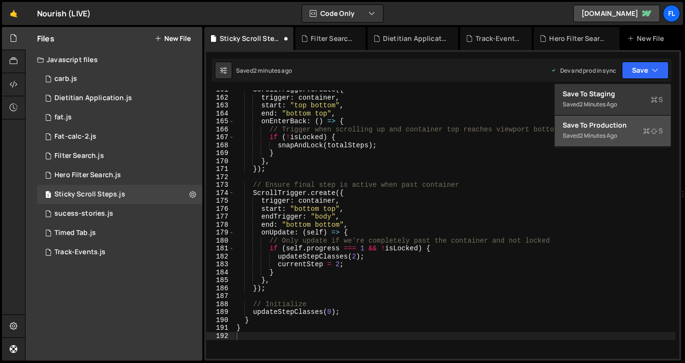
click at [616, 119] on button "Save to Production S Saved 2 minutes ago" at bounding box center [613, 131] width 116 height 31
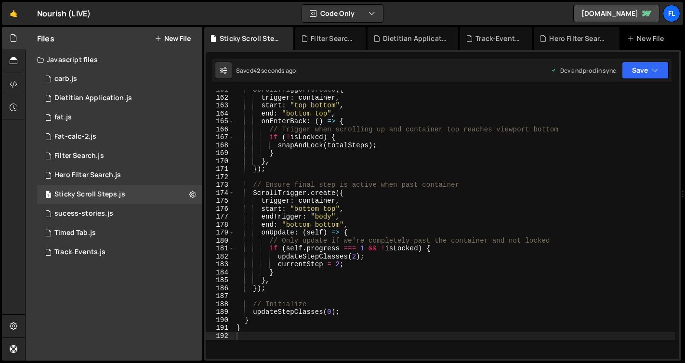
click at [421, 167] on div "ScrollTrigger . create ({ trigger : container , start : "top bottom" , end : "b…" at bounding box center [455, 228] width 441 height 284
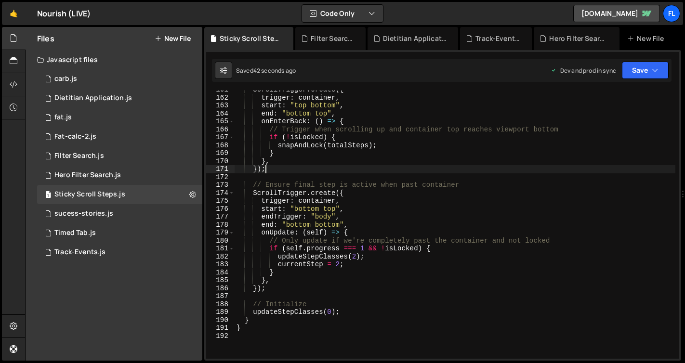
type textarea "}"
paste textarea
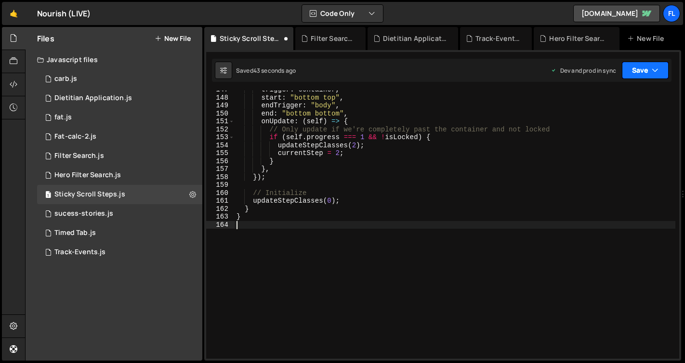
click at [633, 72] on button "Save" at bounding box center [645, 70] width 47 height 17
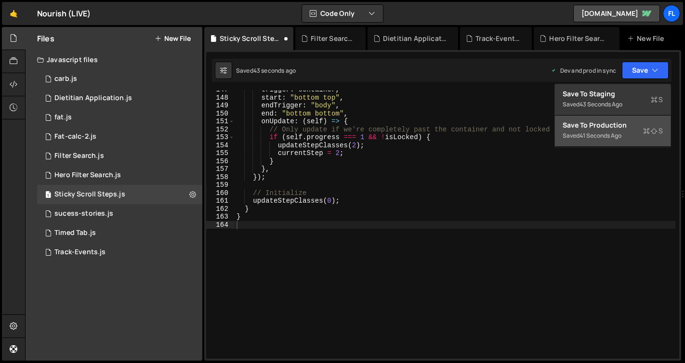
click at [619, 126] on div "Save to Production S" at bounding box center [613, 125] width 100 height 10
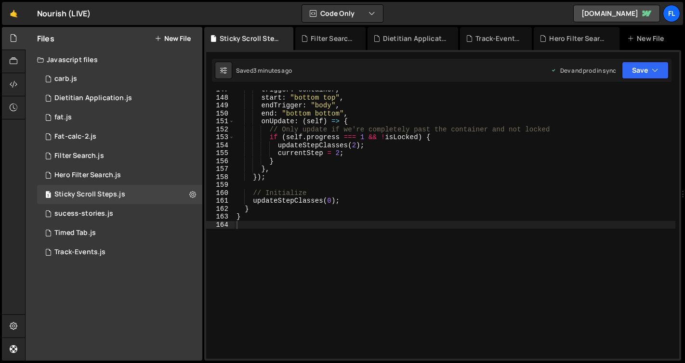
click at [347, 306] on div "trigger : container , start : "bottom top" , endTrigger : "body" , end : "botto…" at bounding box center [455, 228] width 441 height 284
type textarea "}"
paste textarea
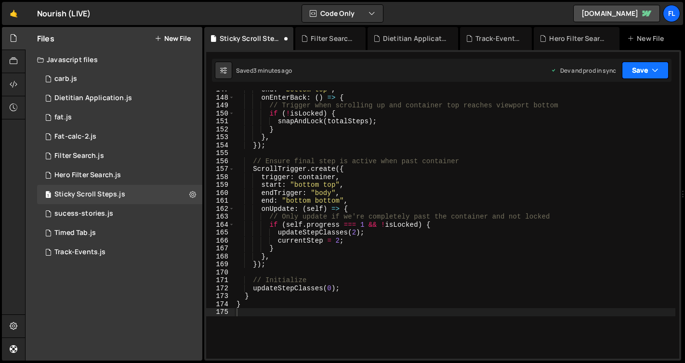
click at [637, 65] on button "Save" at bounding box center [645, 70] width 47 height 17
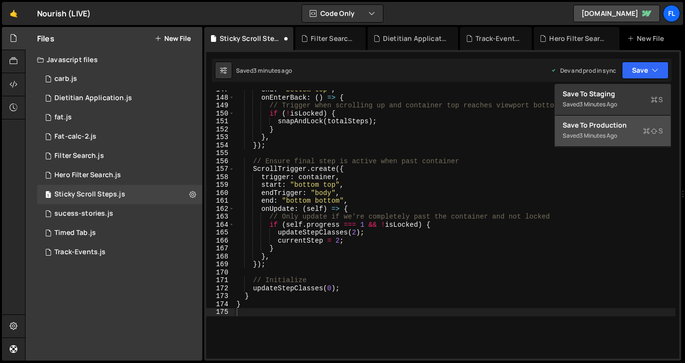
click at [622, 121] on div "Save to Production S" at bounding box center [613, 125] width 100 height 10
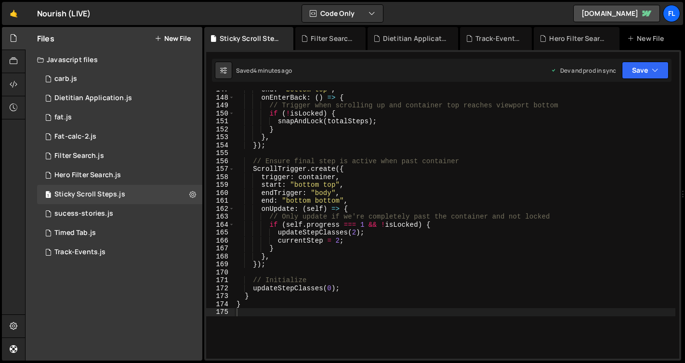
drag, startPoint x: 372, startPoint y: 78, endPoint x: 376, endPoint y: 84, distance: 7.8
click at [372, 78] on div "Saved 4 minutes ago Dev and prod in sync Upgrade to Edit Save Save to Staging S…" at bounding box center [442, 70] width 460 height 23
click at [397, 144] on div "end : "bottom top" , onEnterBack : ( ) => { // Trigger when scrolling up and co…" at bounding box center [455, 228] width 441 height 284
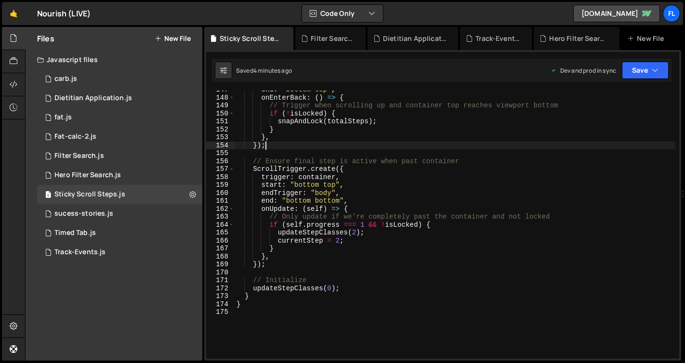
type textarea "}"
paste textarea
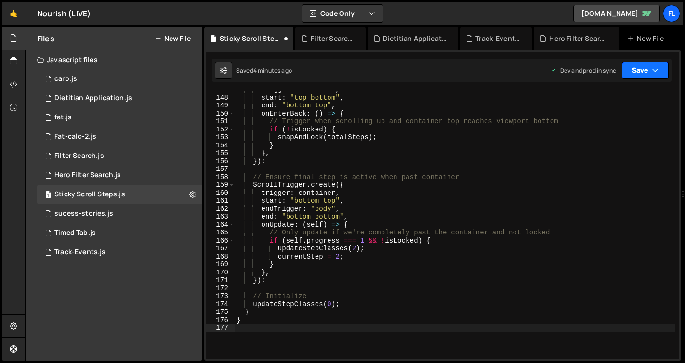
click at [647, 72] on button "Save" at bounding box center [645, 70] width 47 height 17
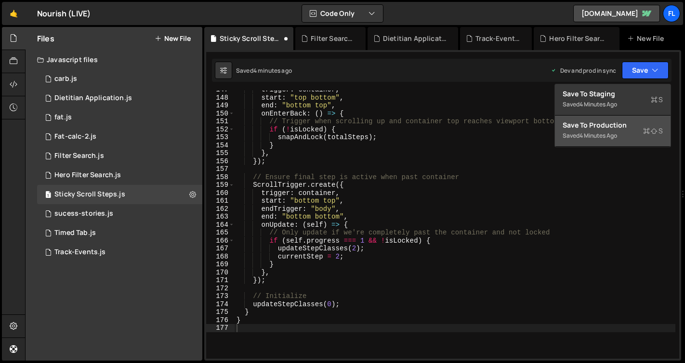
click at [637, 130] on div "Save to Production S" at bounding box center [613, 125] width 100 height 10
